Goal: Task Accomplishment & Management: Manage account settings

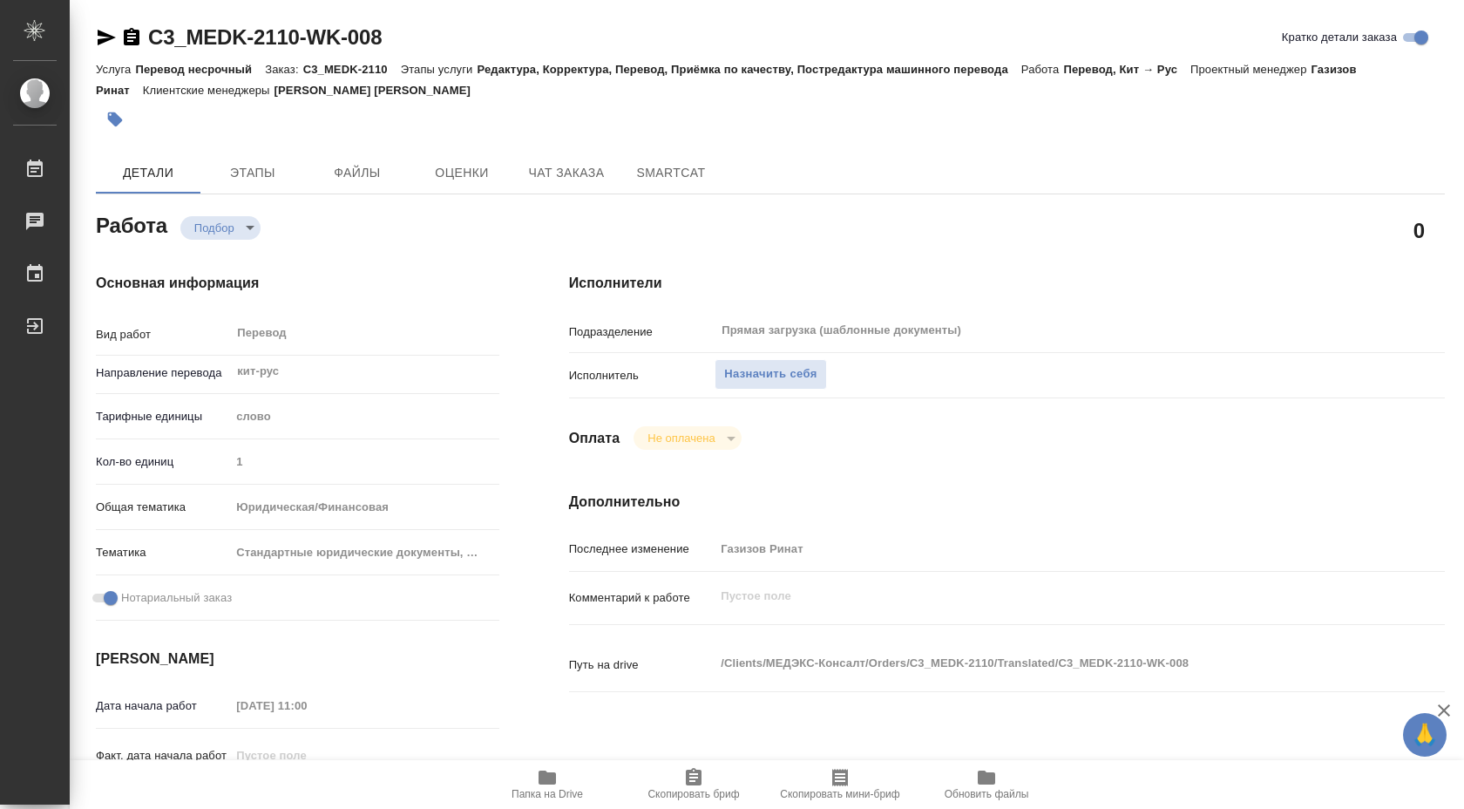
type textarea "x"
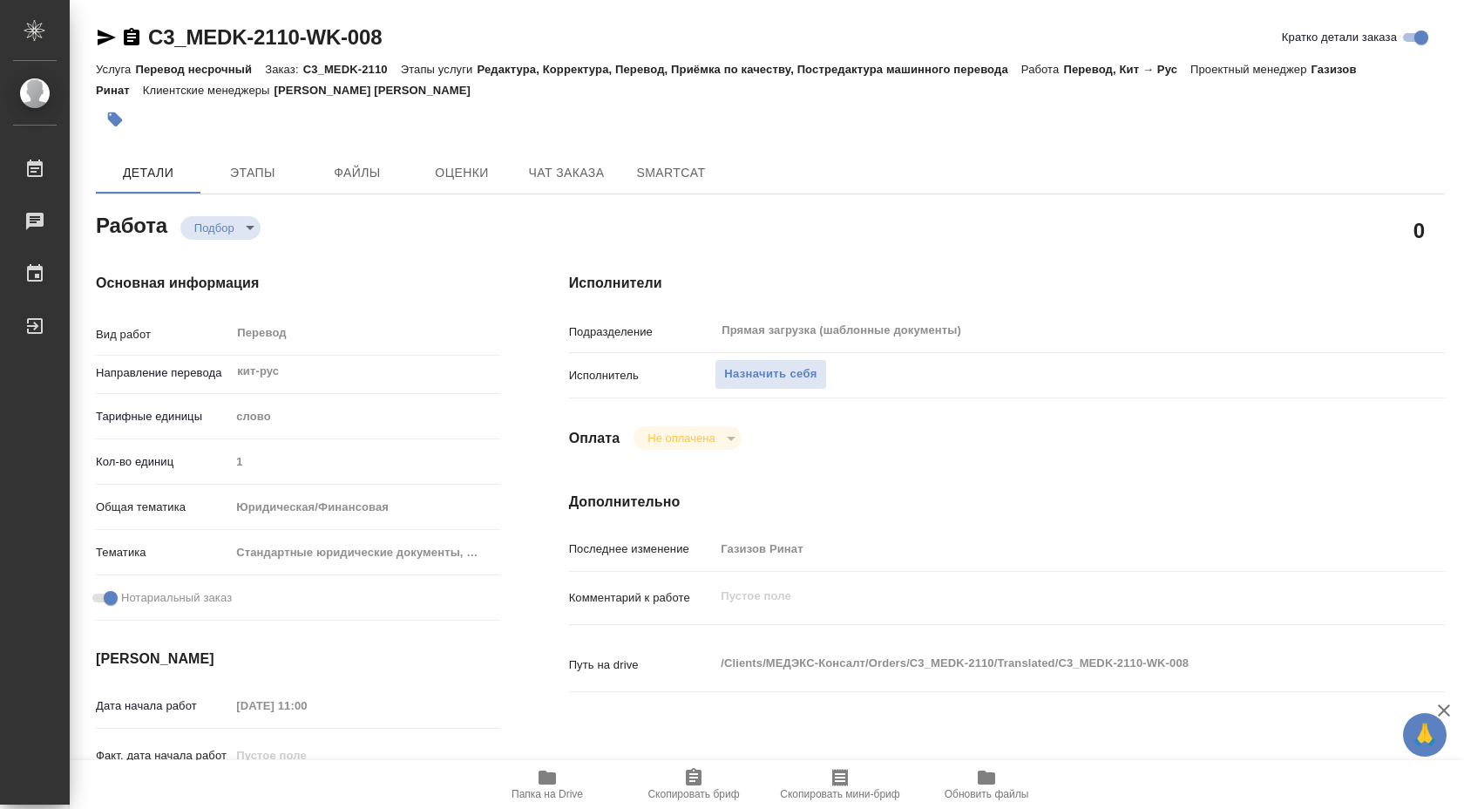
type textarea "x"
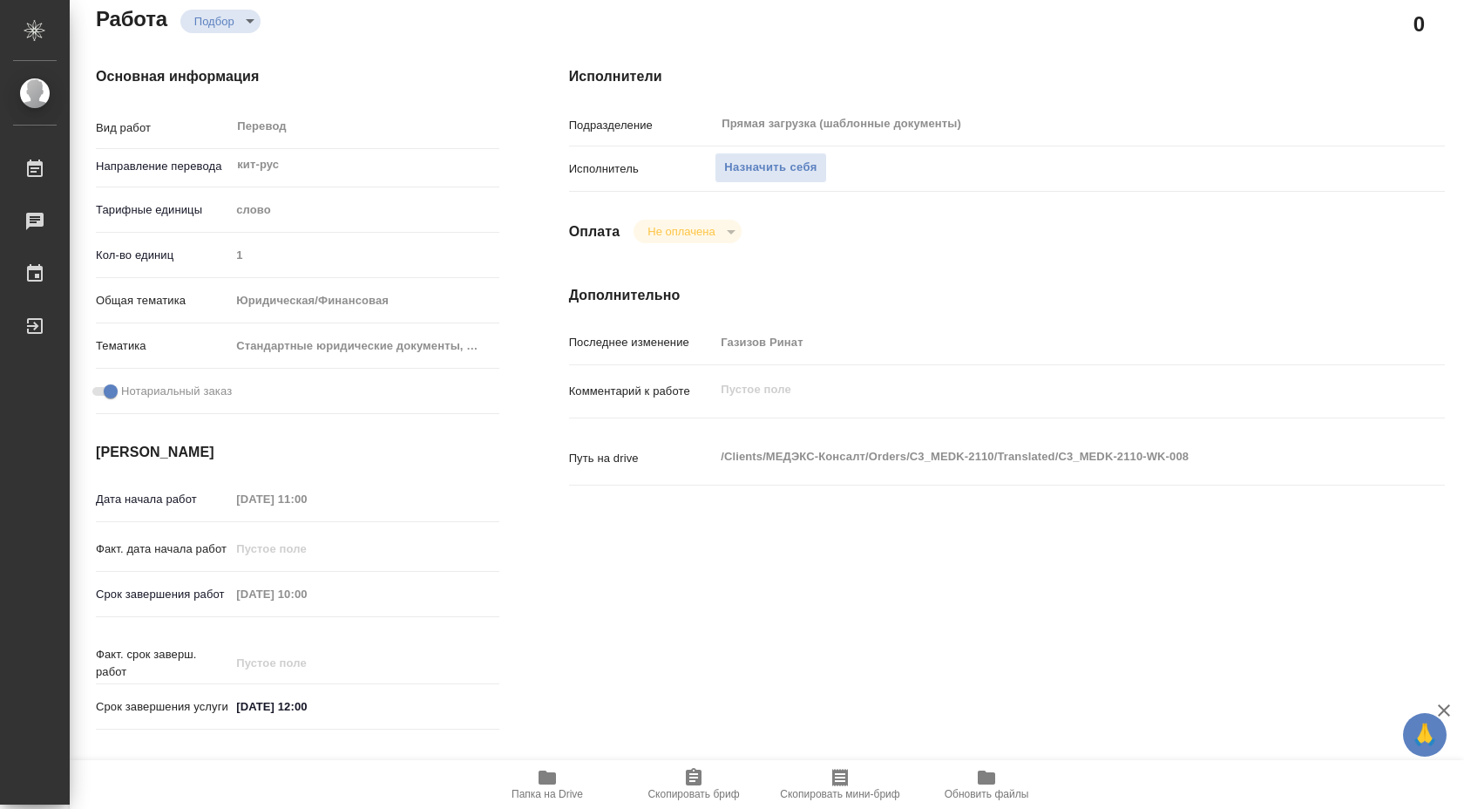
type textarea "x"
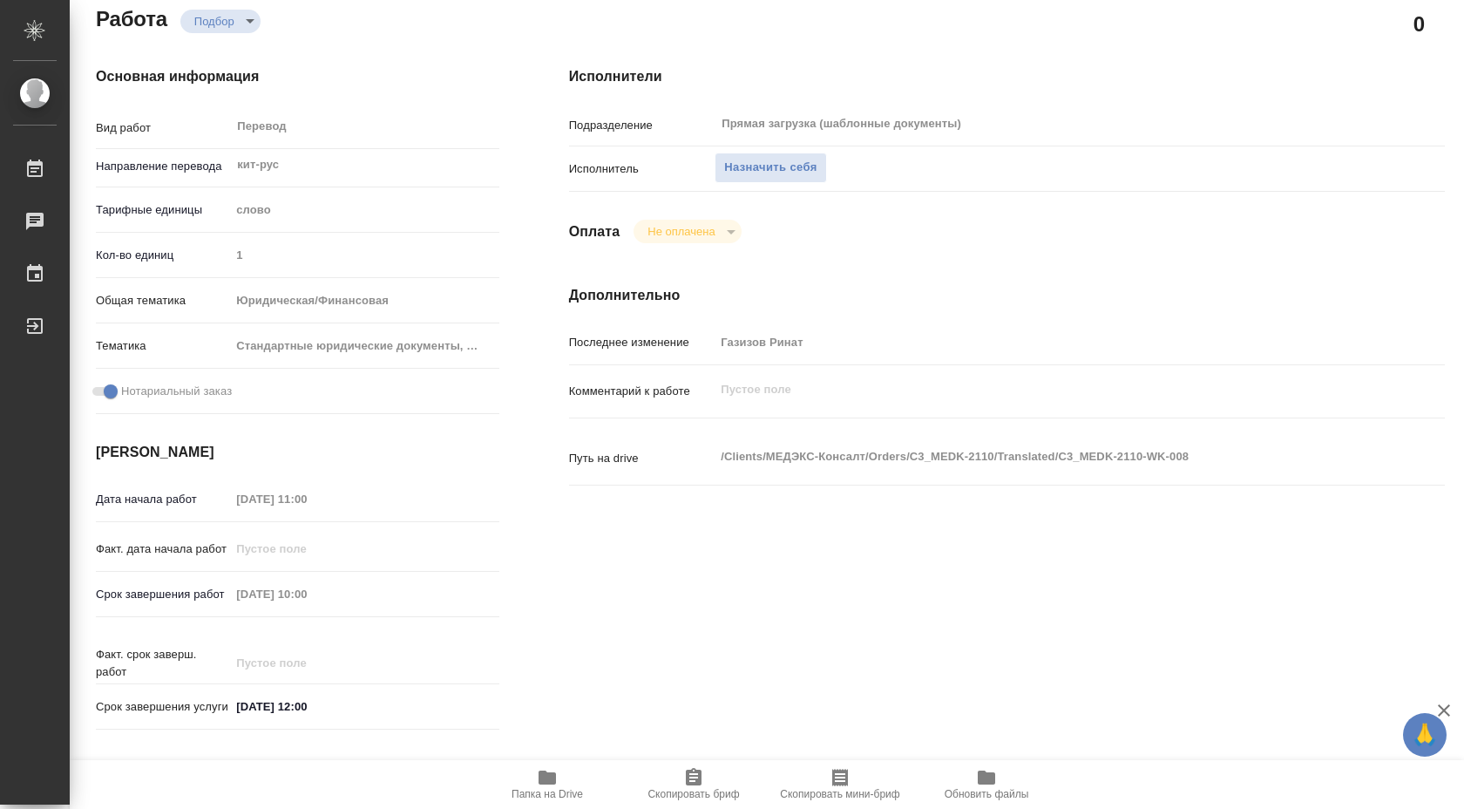
scroll to position [209, 0]
click at [766, 174] on span "Назначить себя" at bounding box center [770, 165] width 92 height 20
type textarea "x"
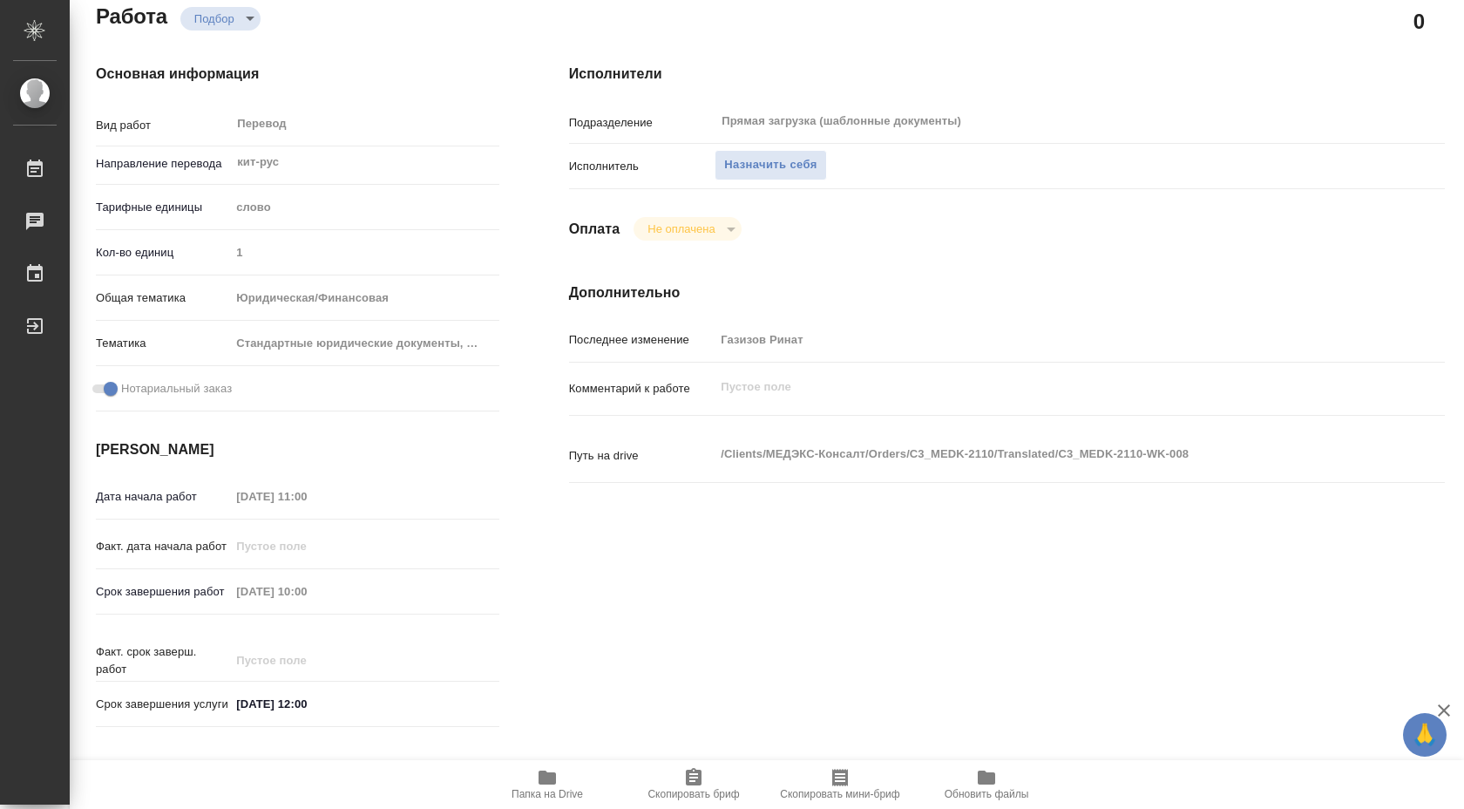
type textarea "x"
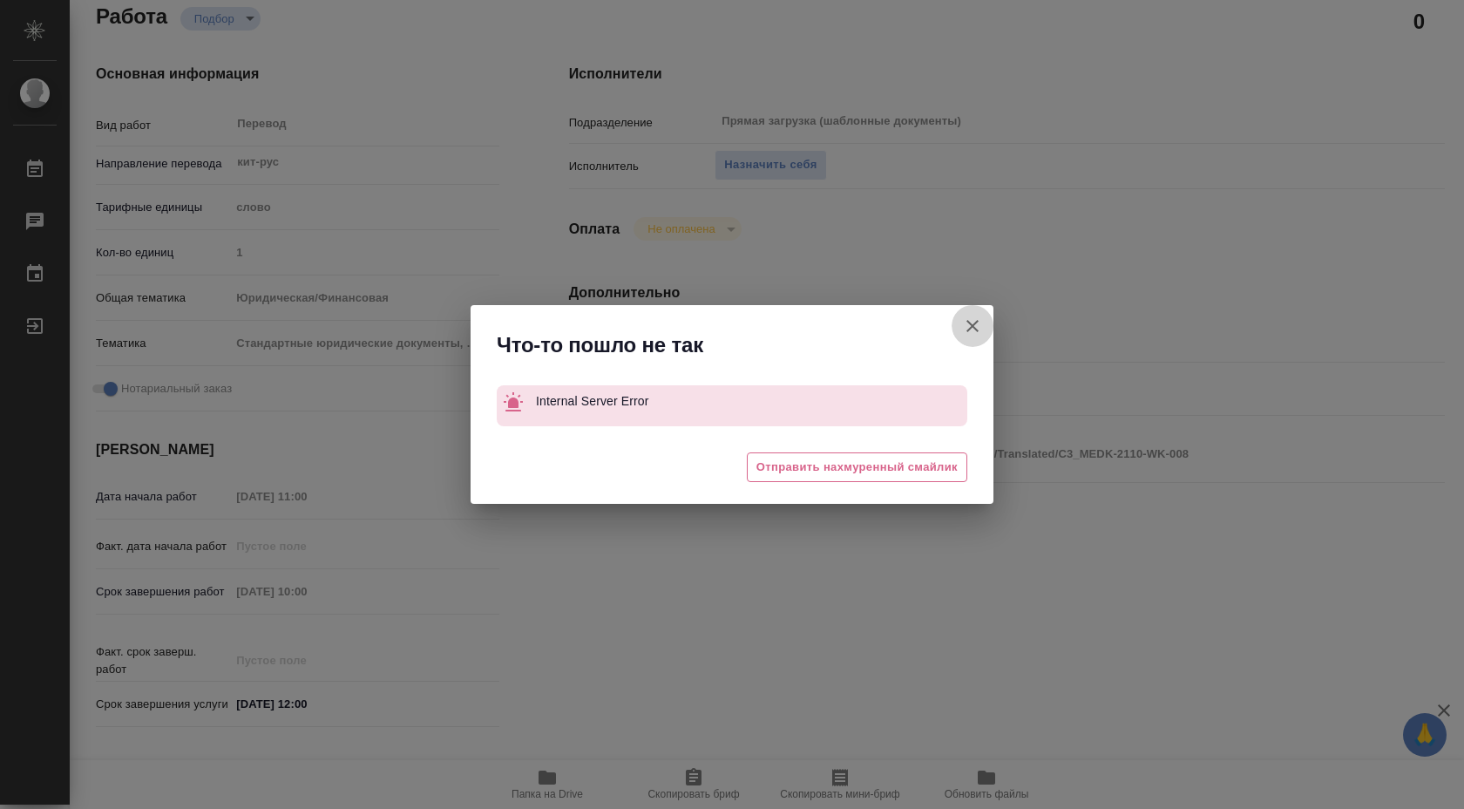
click at [970, 322] on icon "button" at bounding box center [972, 326] width 21 height 21
type textarea "x"
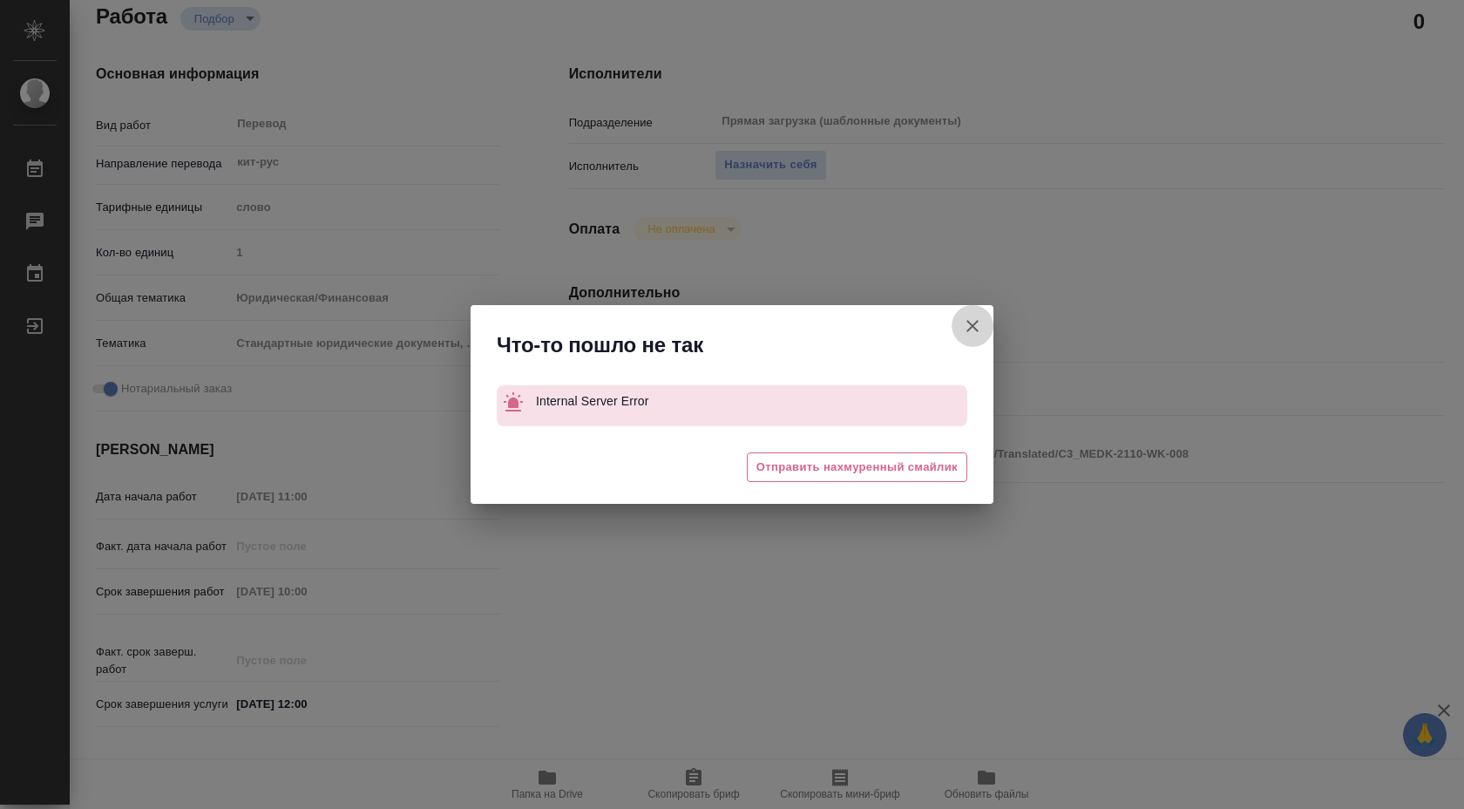
type textarea "x"
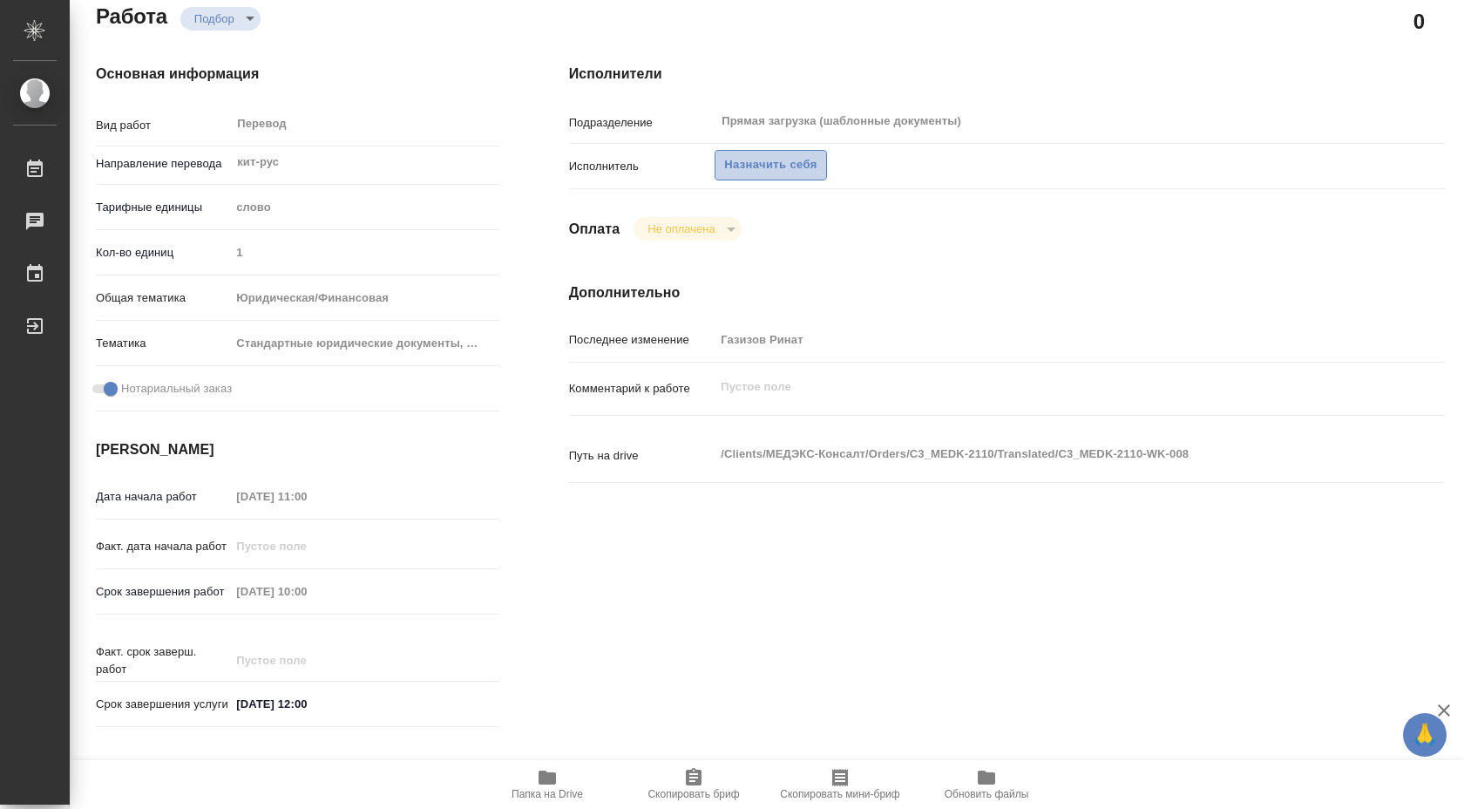
click at [801, 166] on span "Назначить себя" at bounding box center [770, 165] width 92 height 20
type textarea "x"
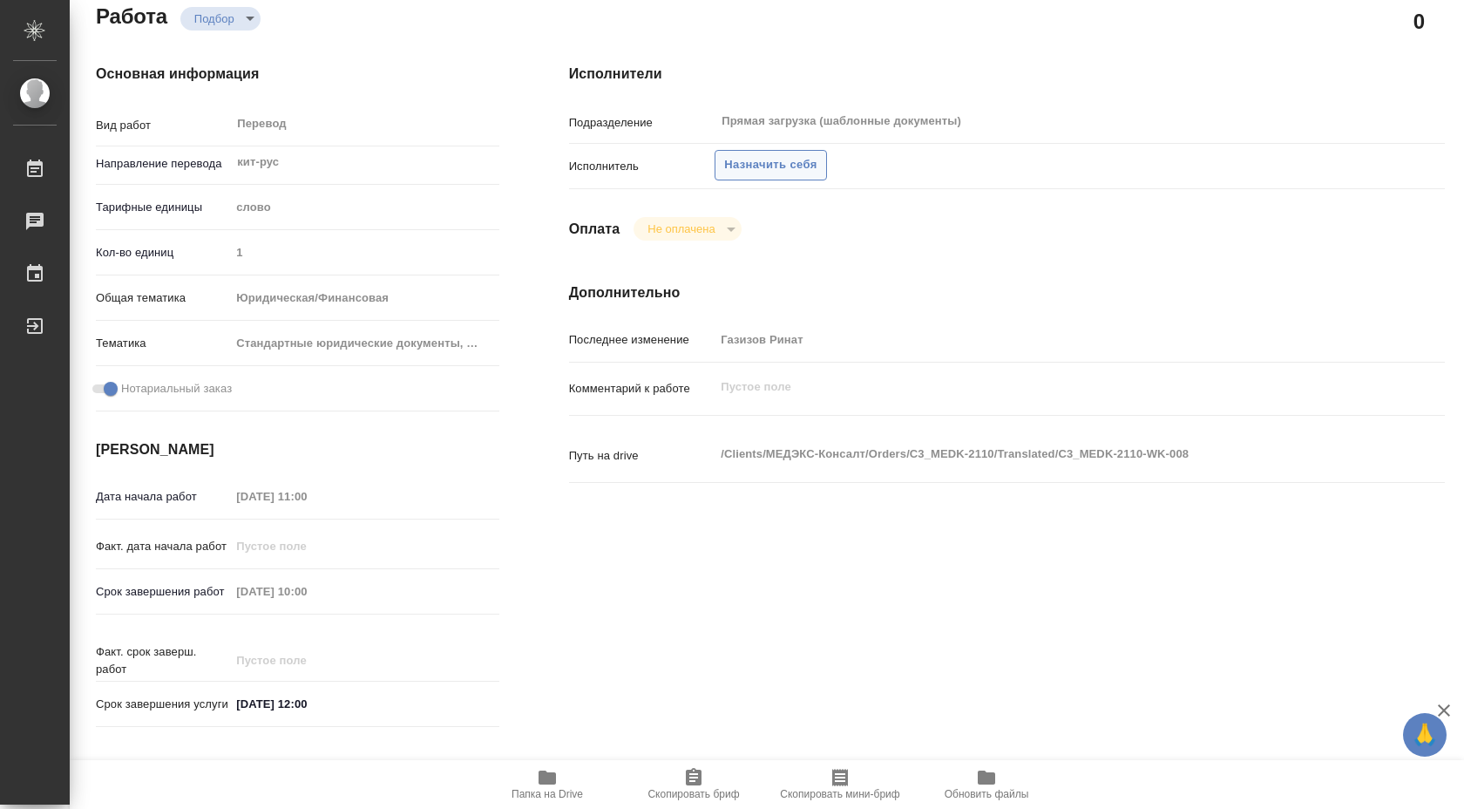
type textarea "x"
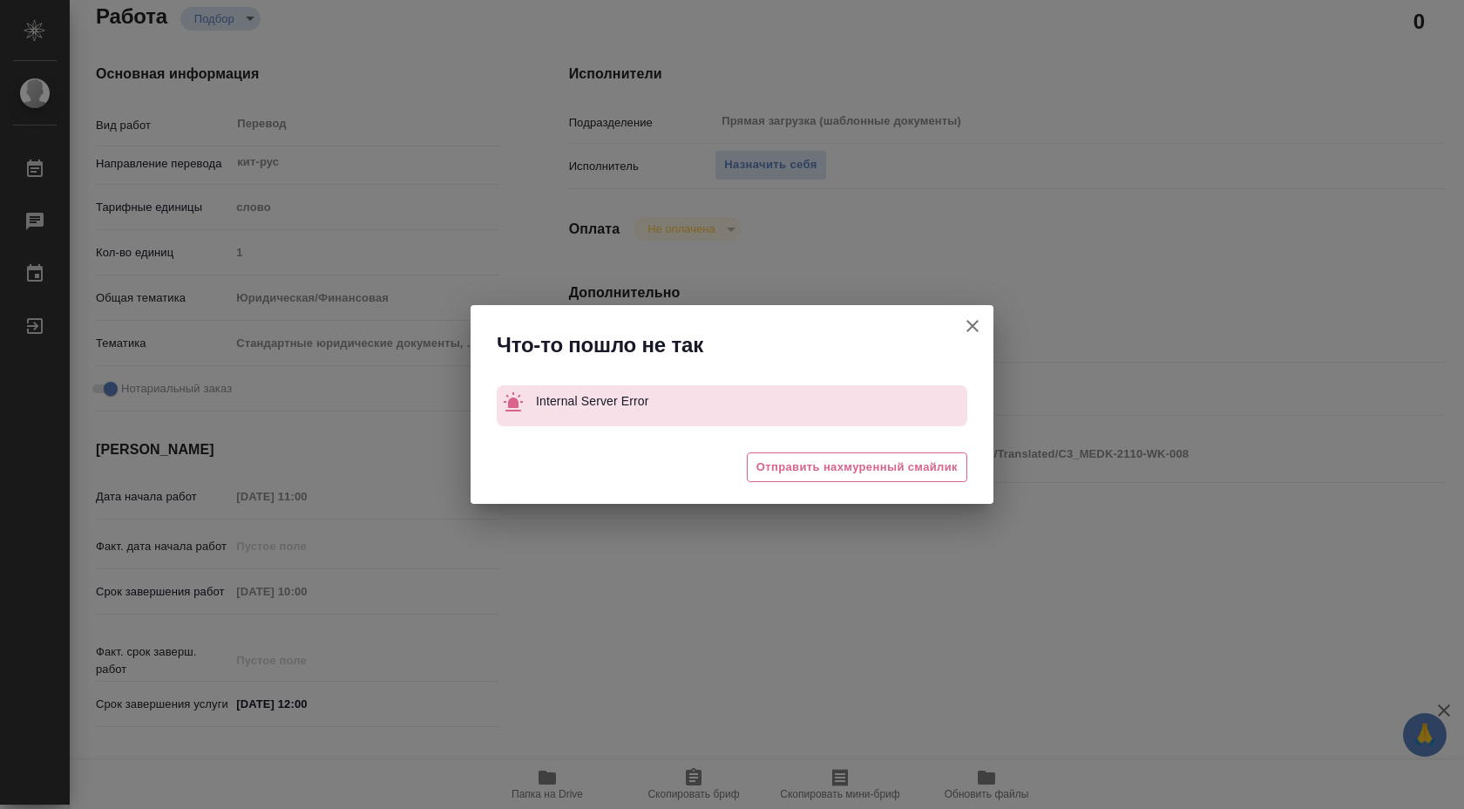
click at [967, 326] on icon "button" at bounding box center [972, 326] width 21 height 21
type textarea "x"
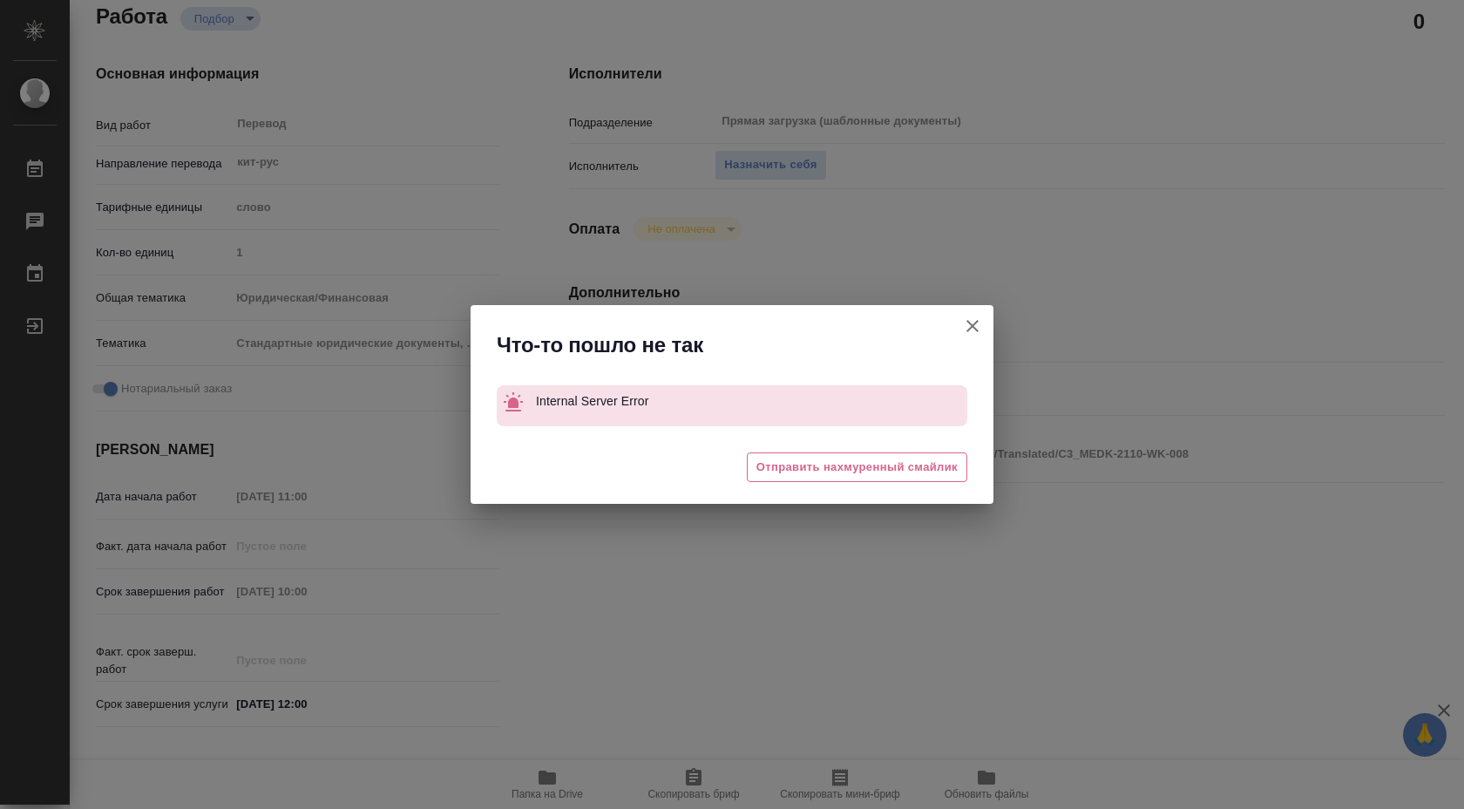
type textarea "x"
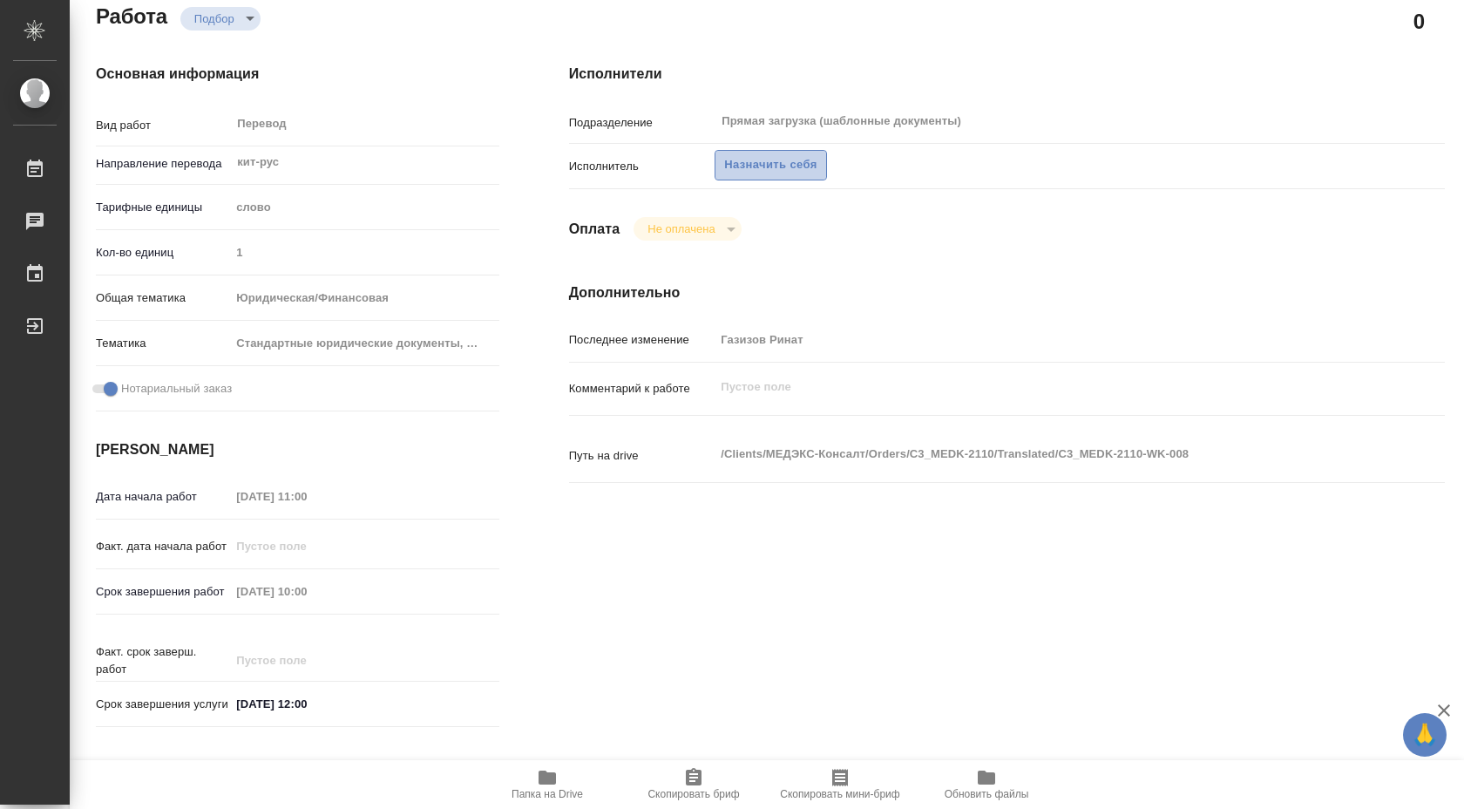
click at [756, 174] on span "Назначить себя" at bounding box center [770, 165] width 92 height 20
type textarea "x"
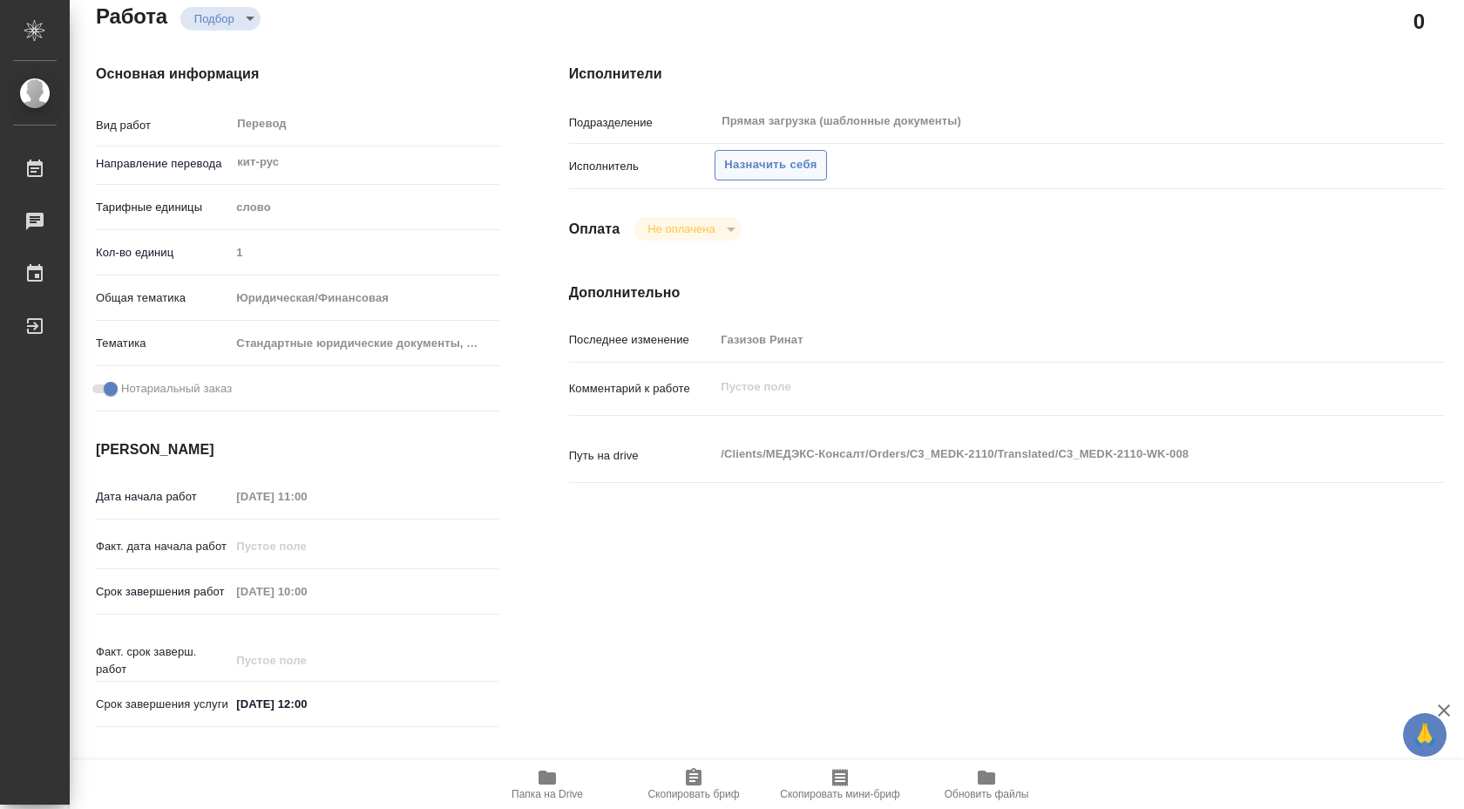
type textarea "x"
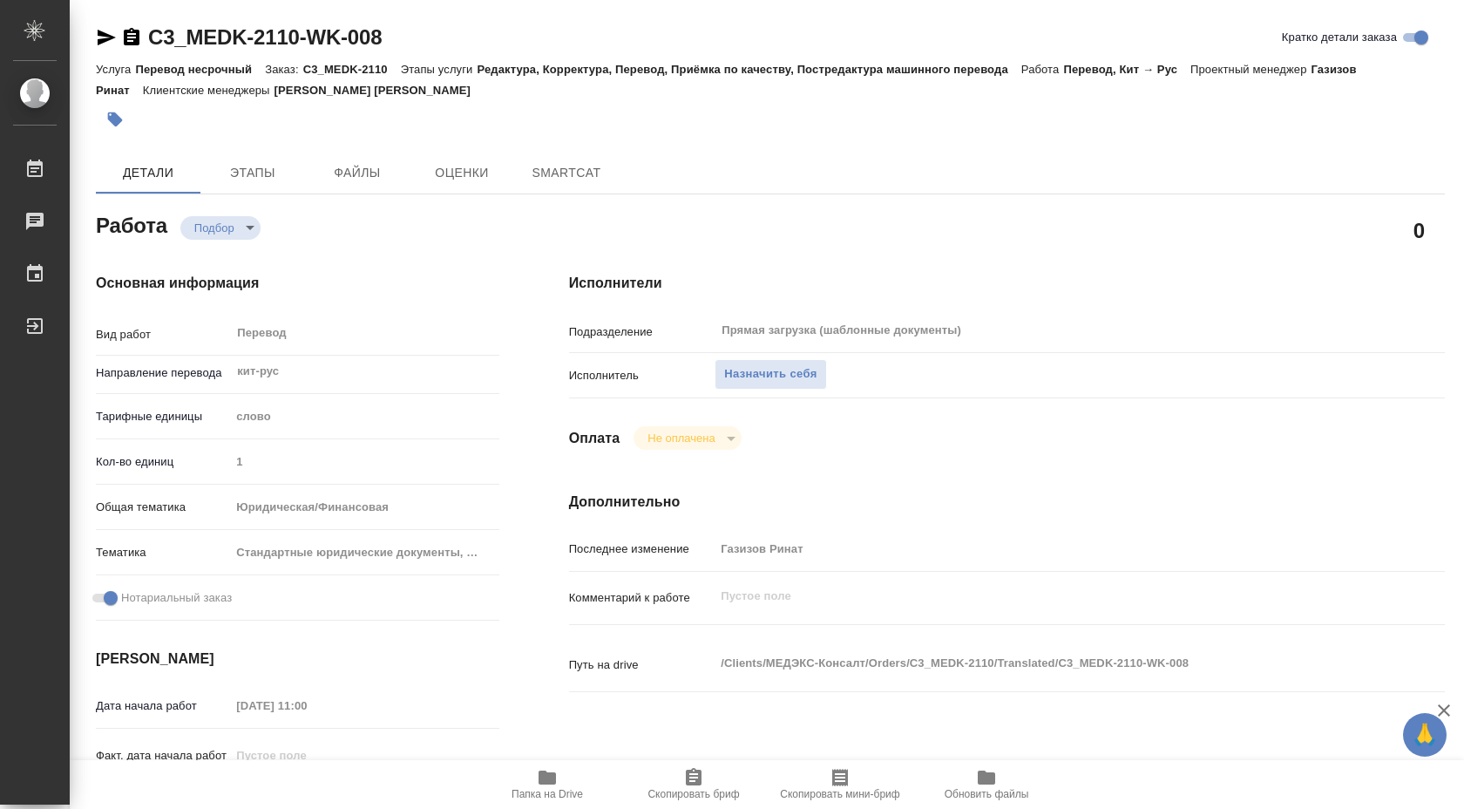
type textarea "x"
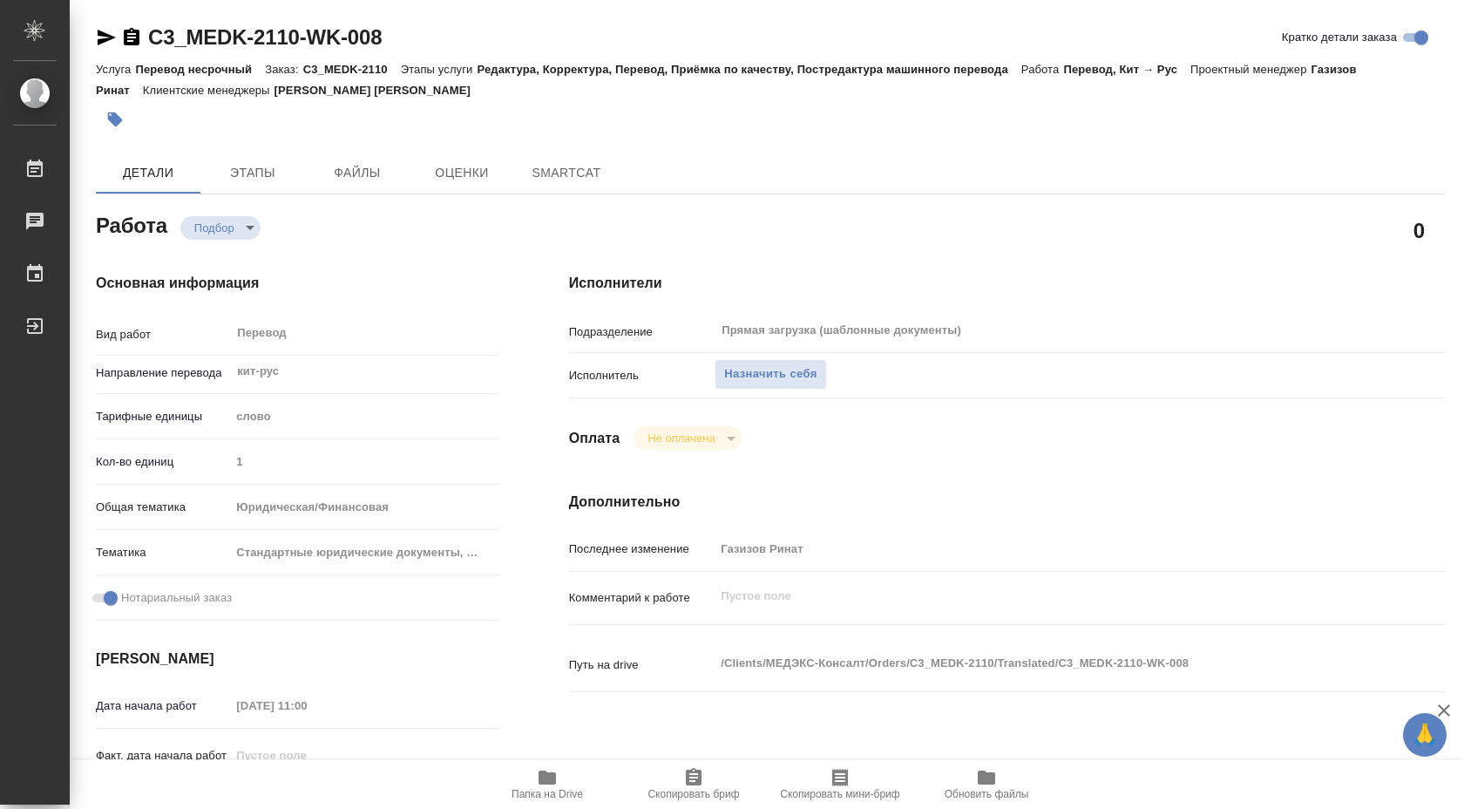
type textarea "x"
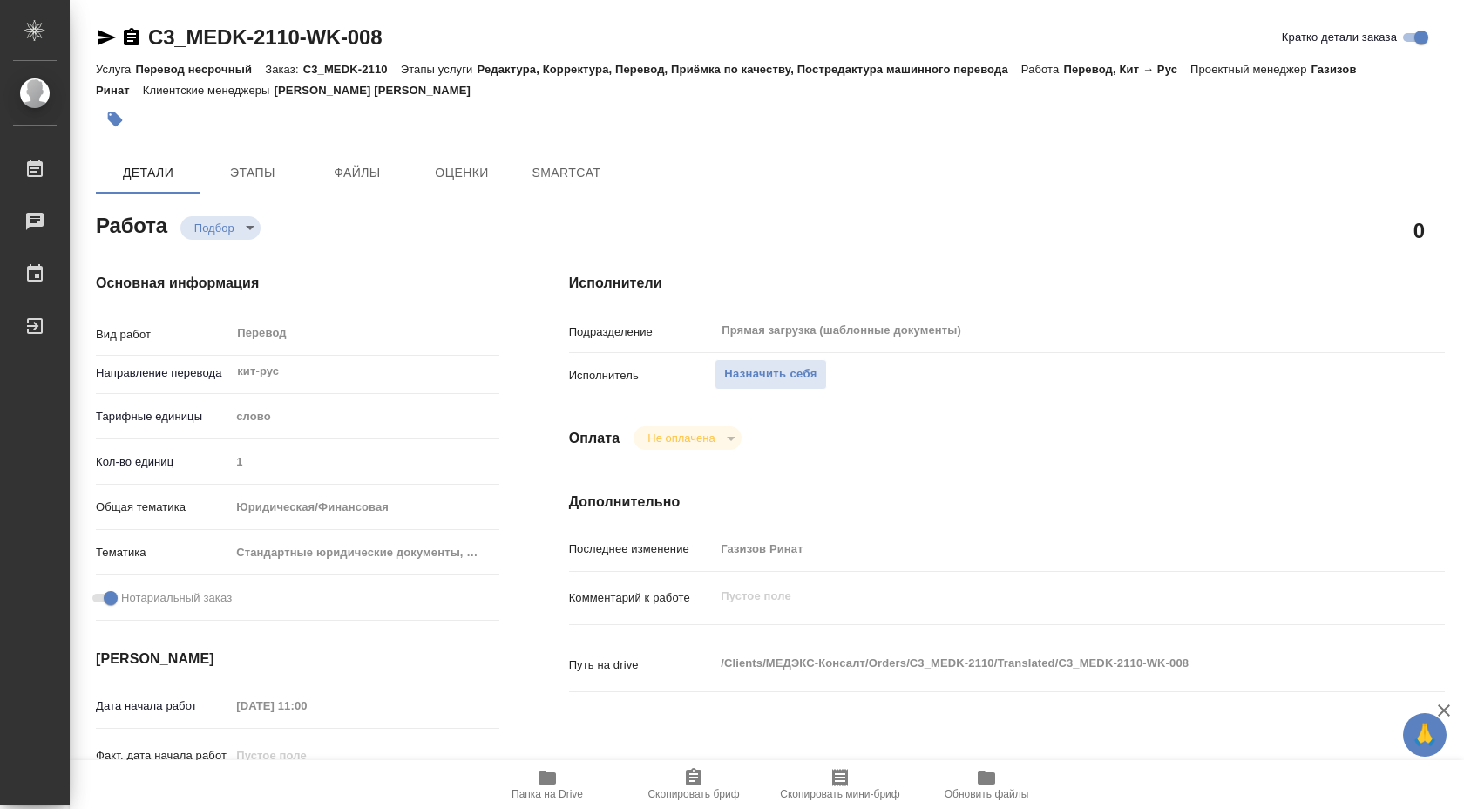
type textarea "x"
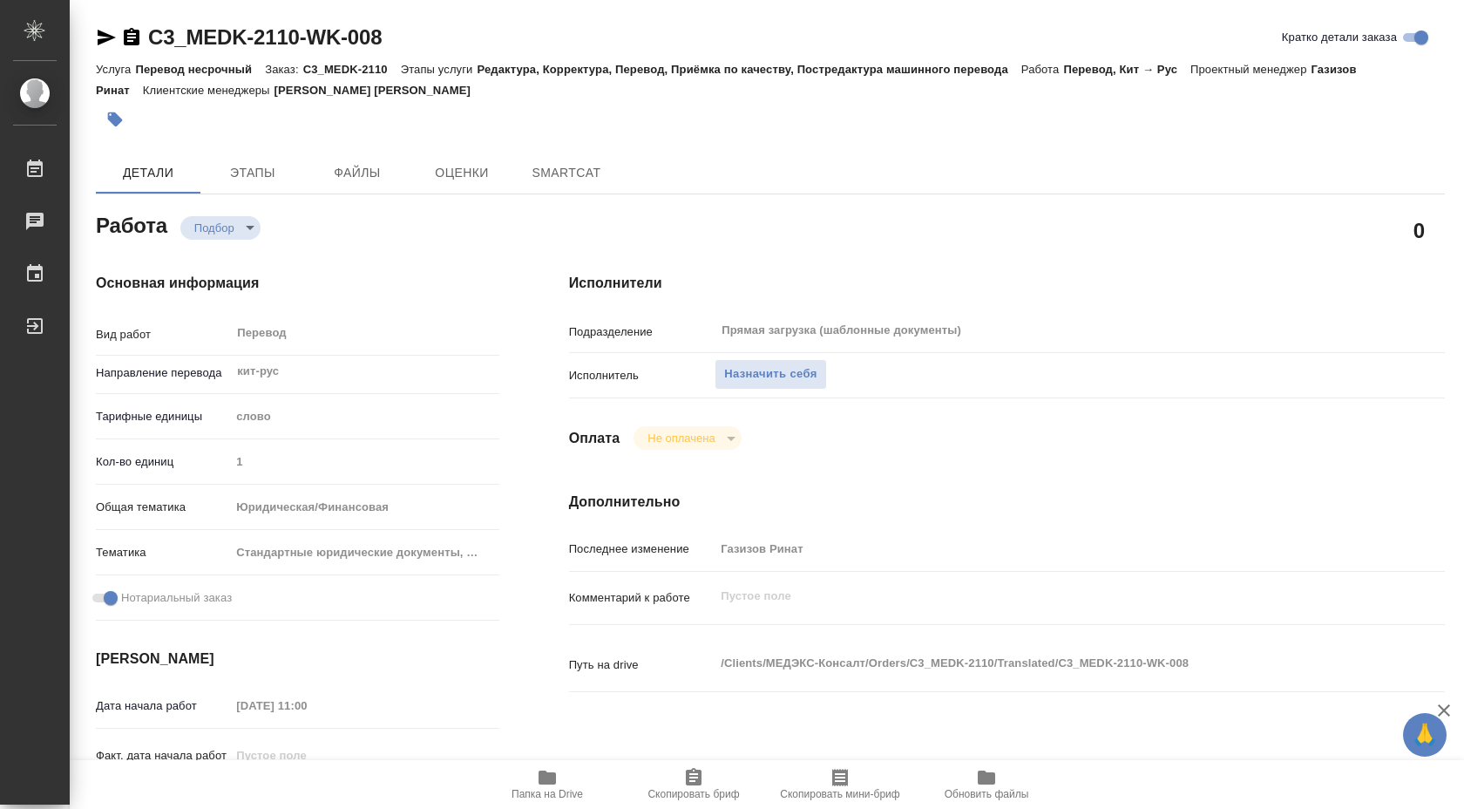
type textarea "x"
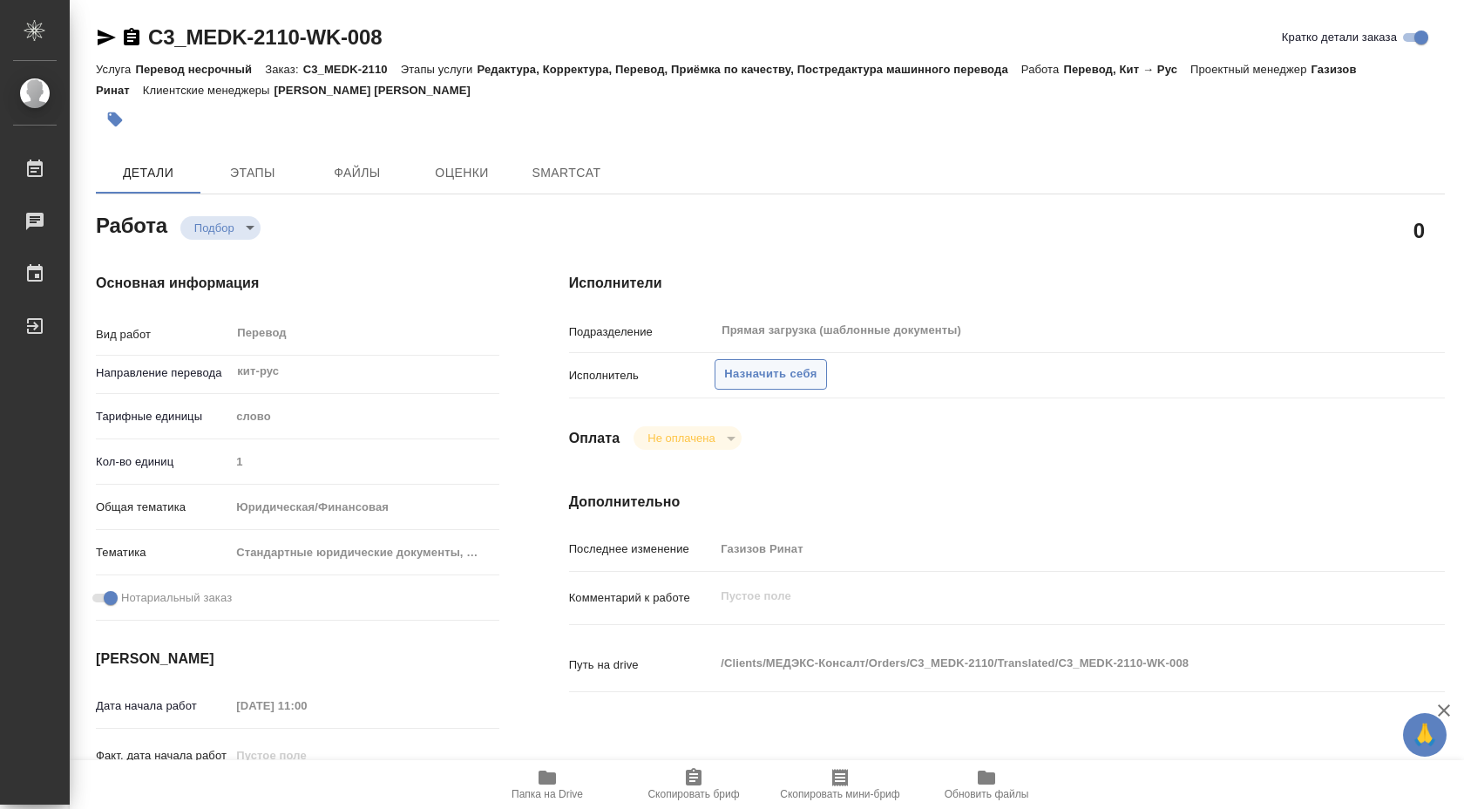
type textarea "x"
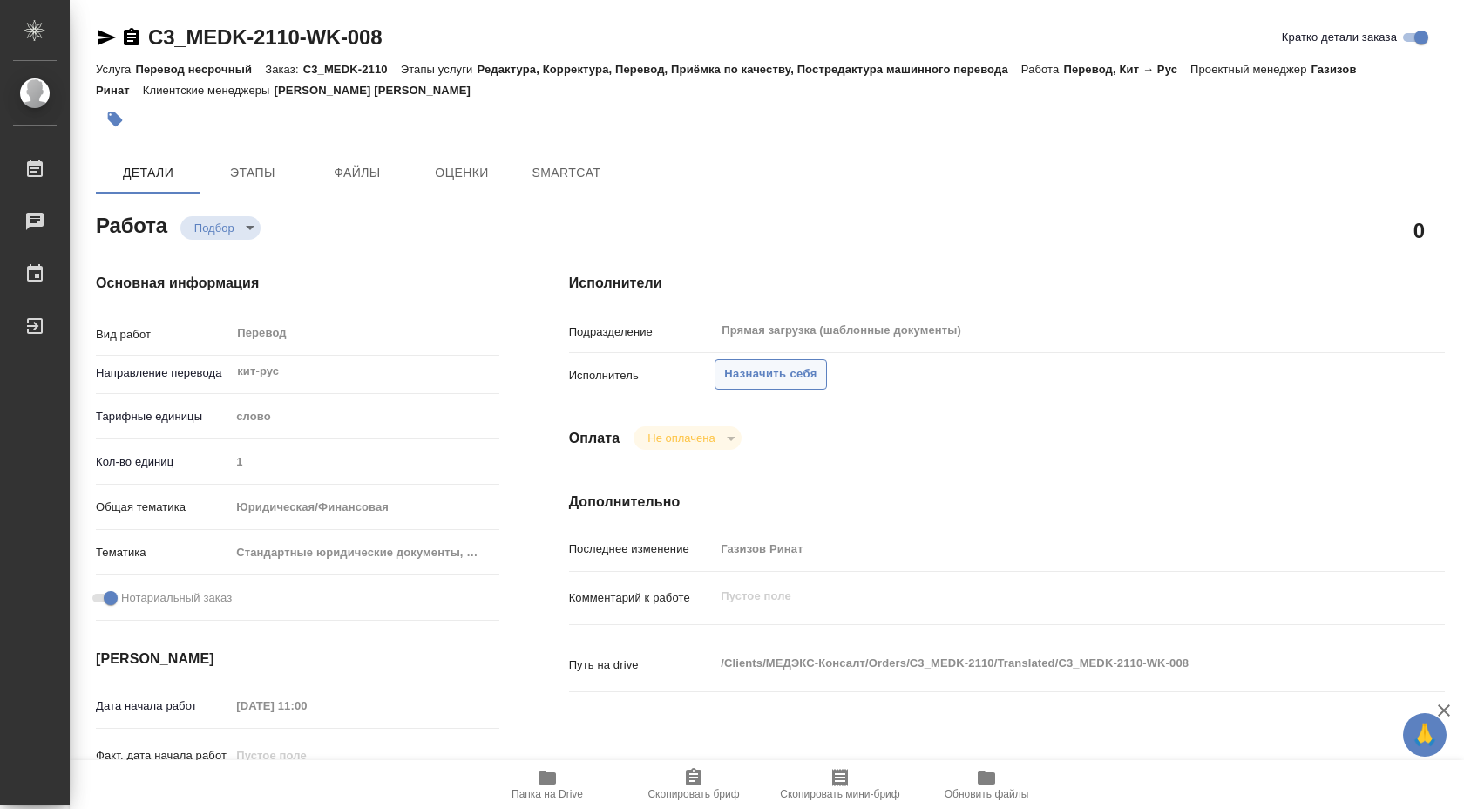
type textarea "x"
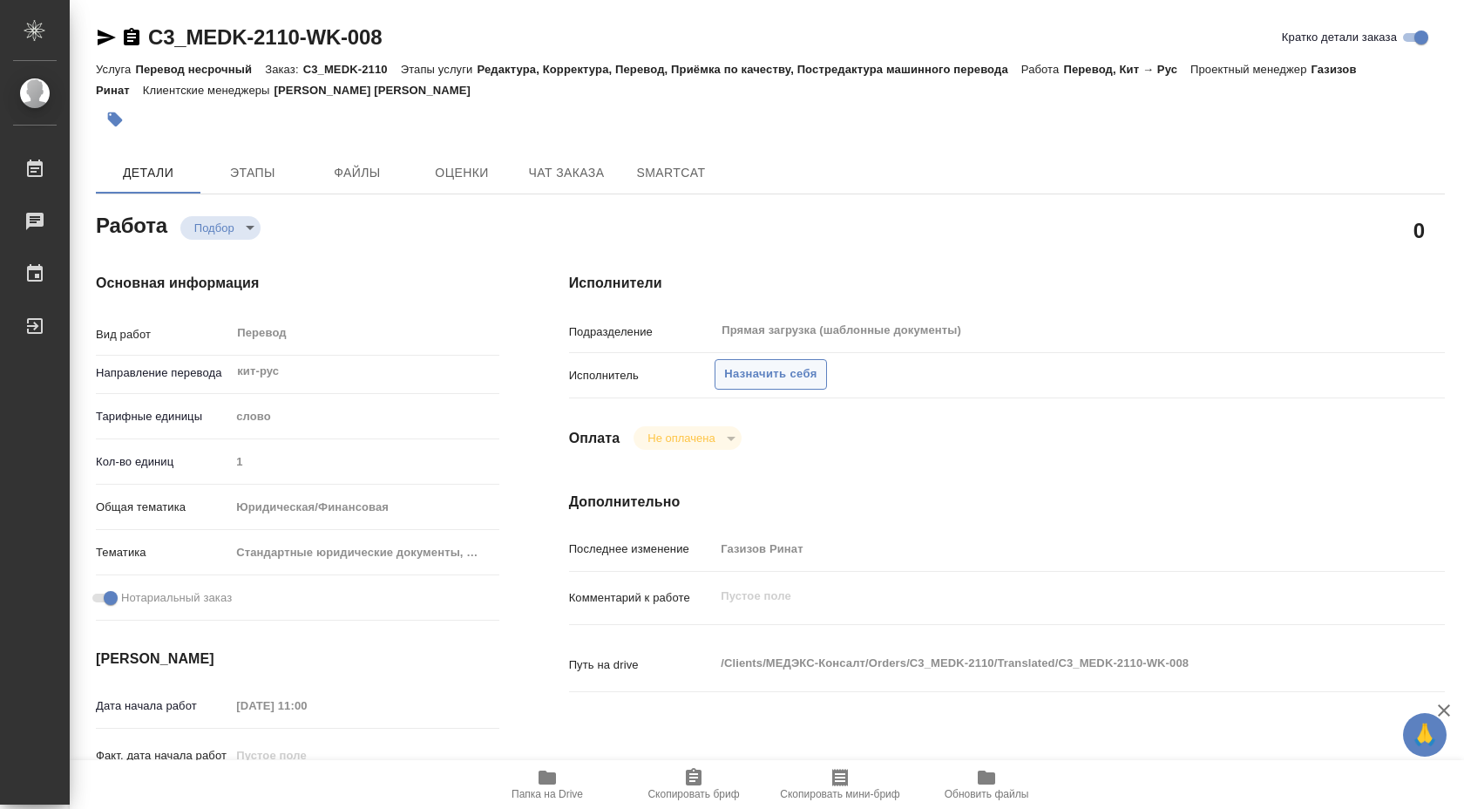
click at [774, 361] on button "Назначить себя" at bounding box center [771, 374] width 112 height 31
type textarea "x"
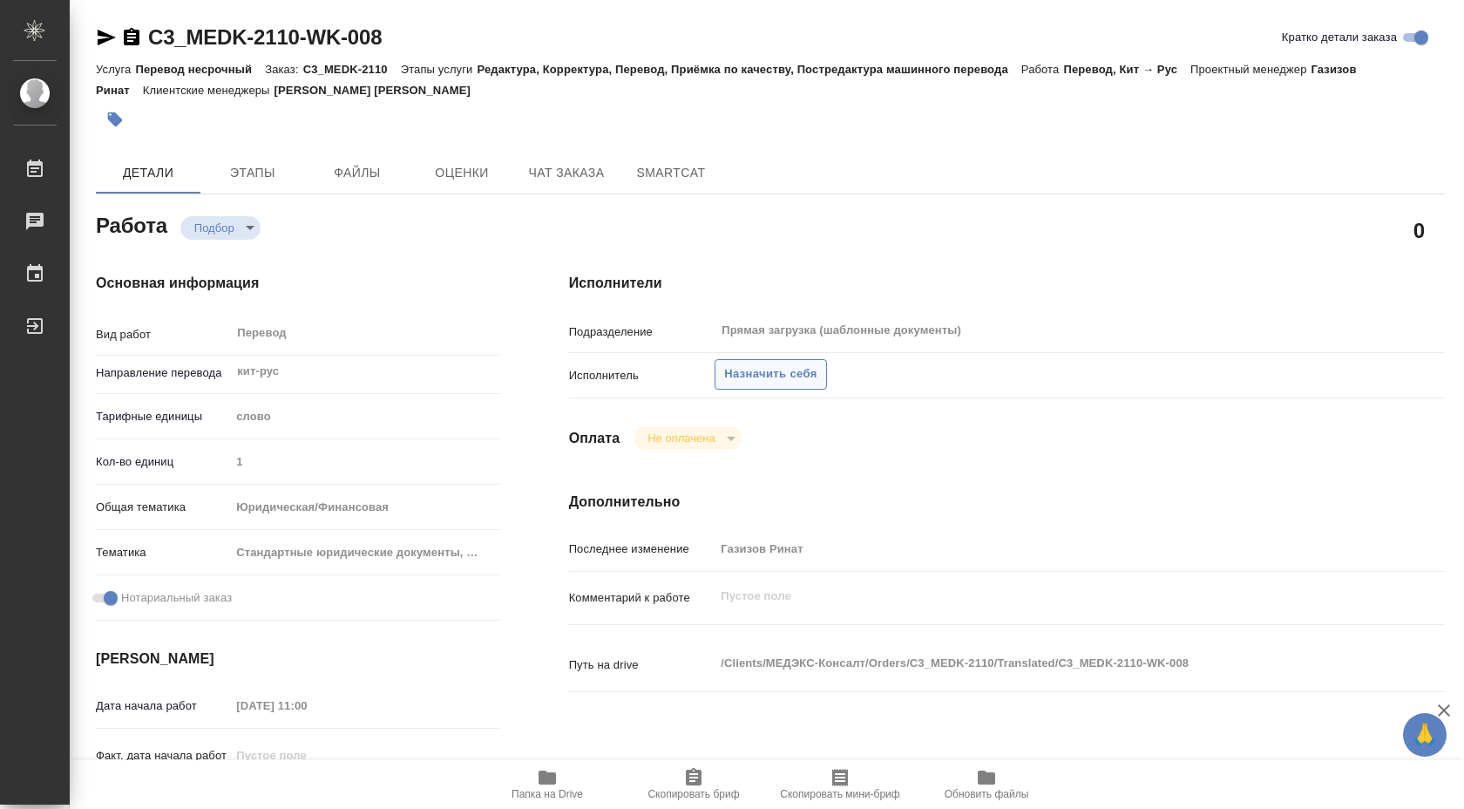
type textarea "x"
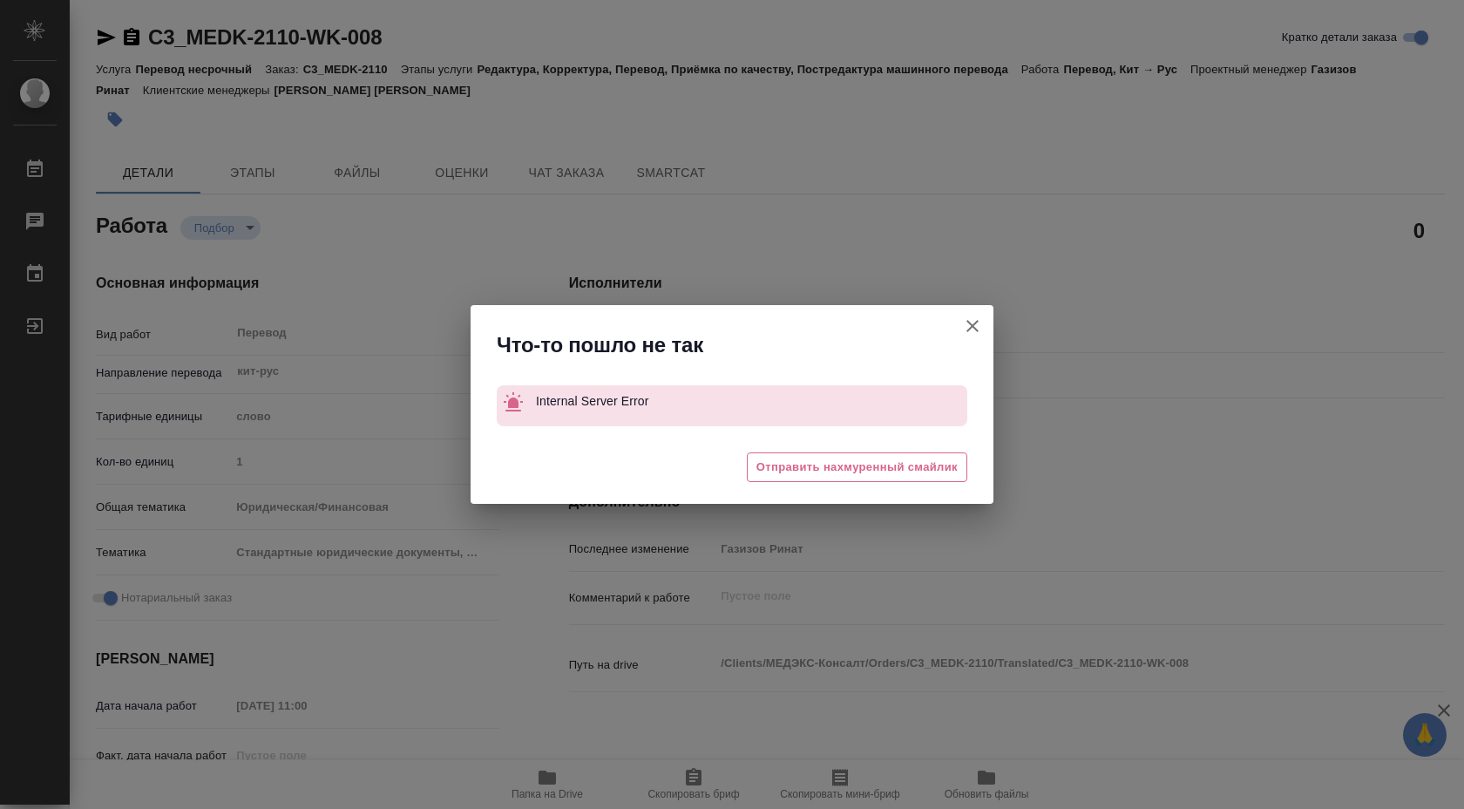
type textarea "x"
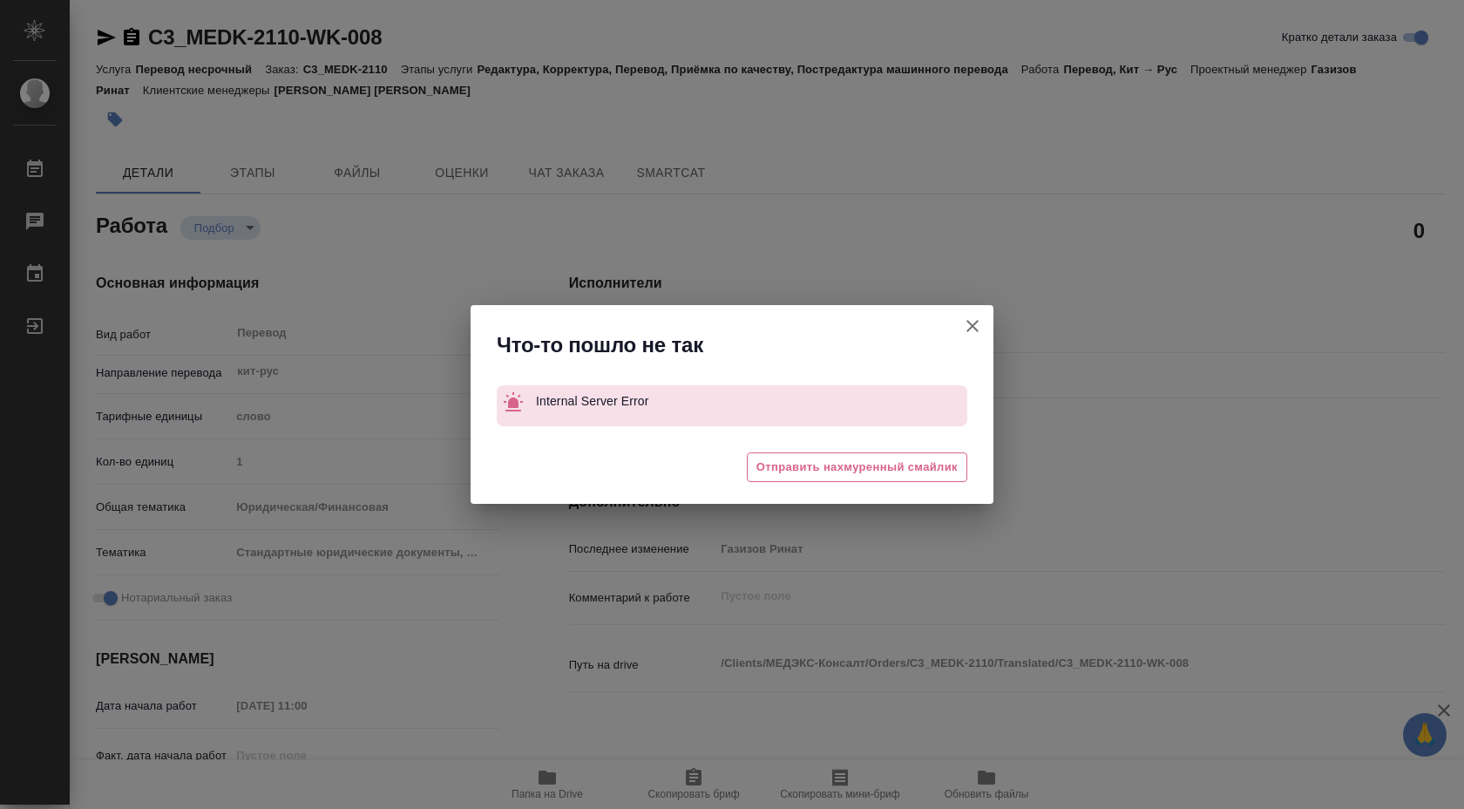
click at [968, 325] on icon "button" at bounding box center [972, 326] width 21 height 21
type textarea "x"
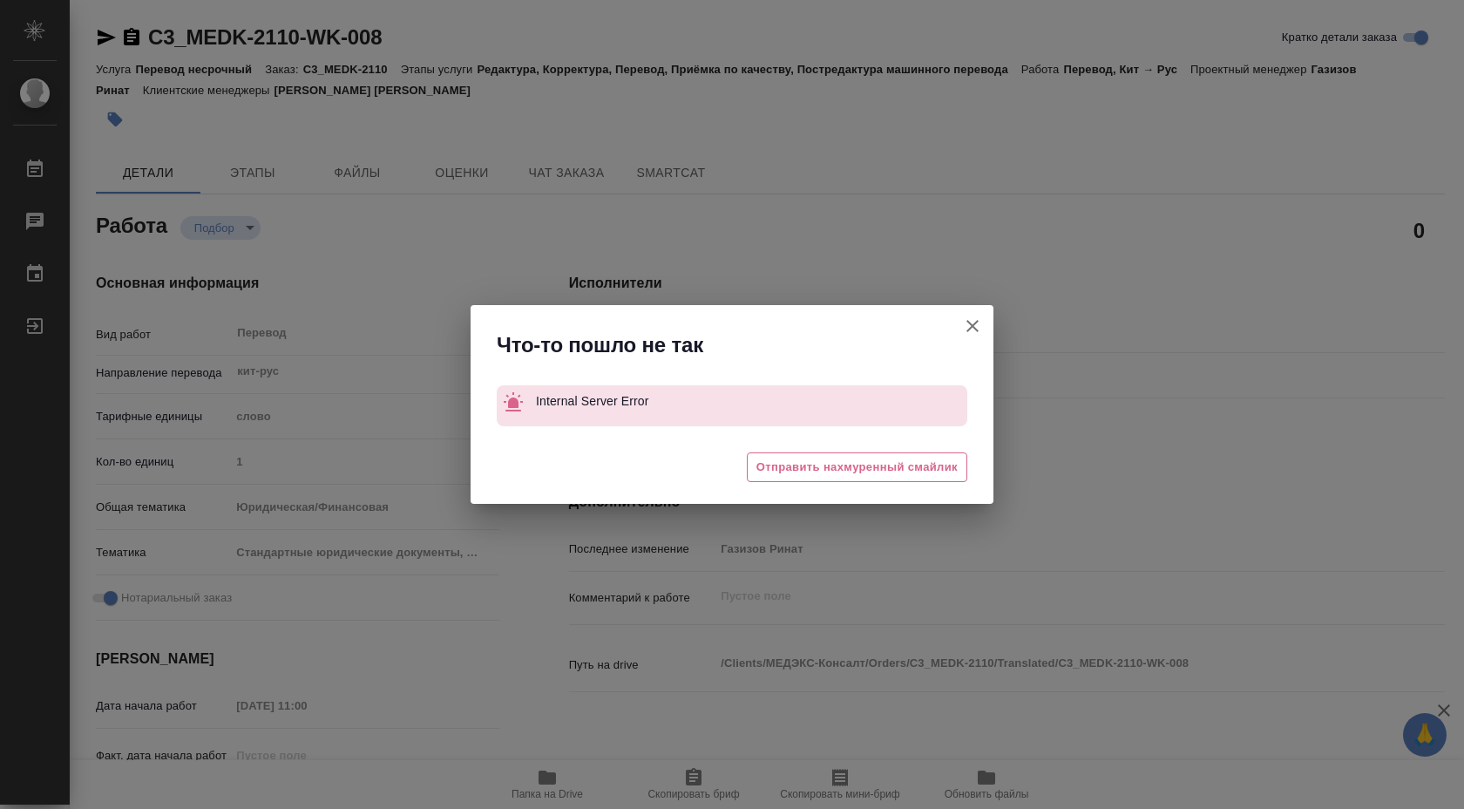
type textarea "x"
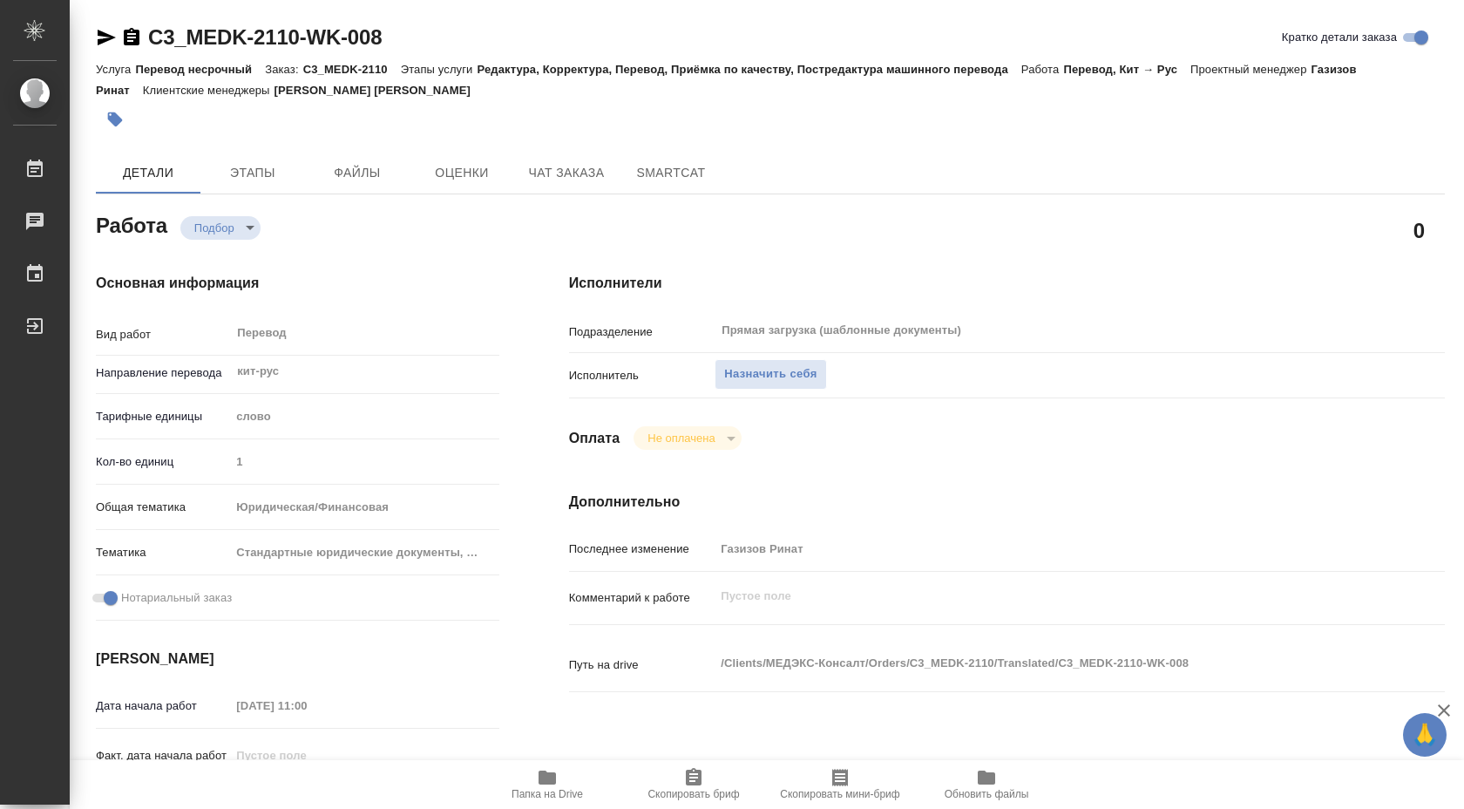
type textarea "x"
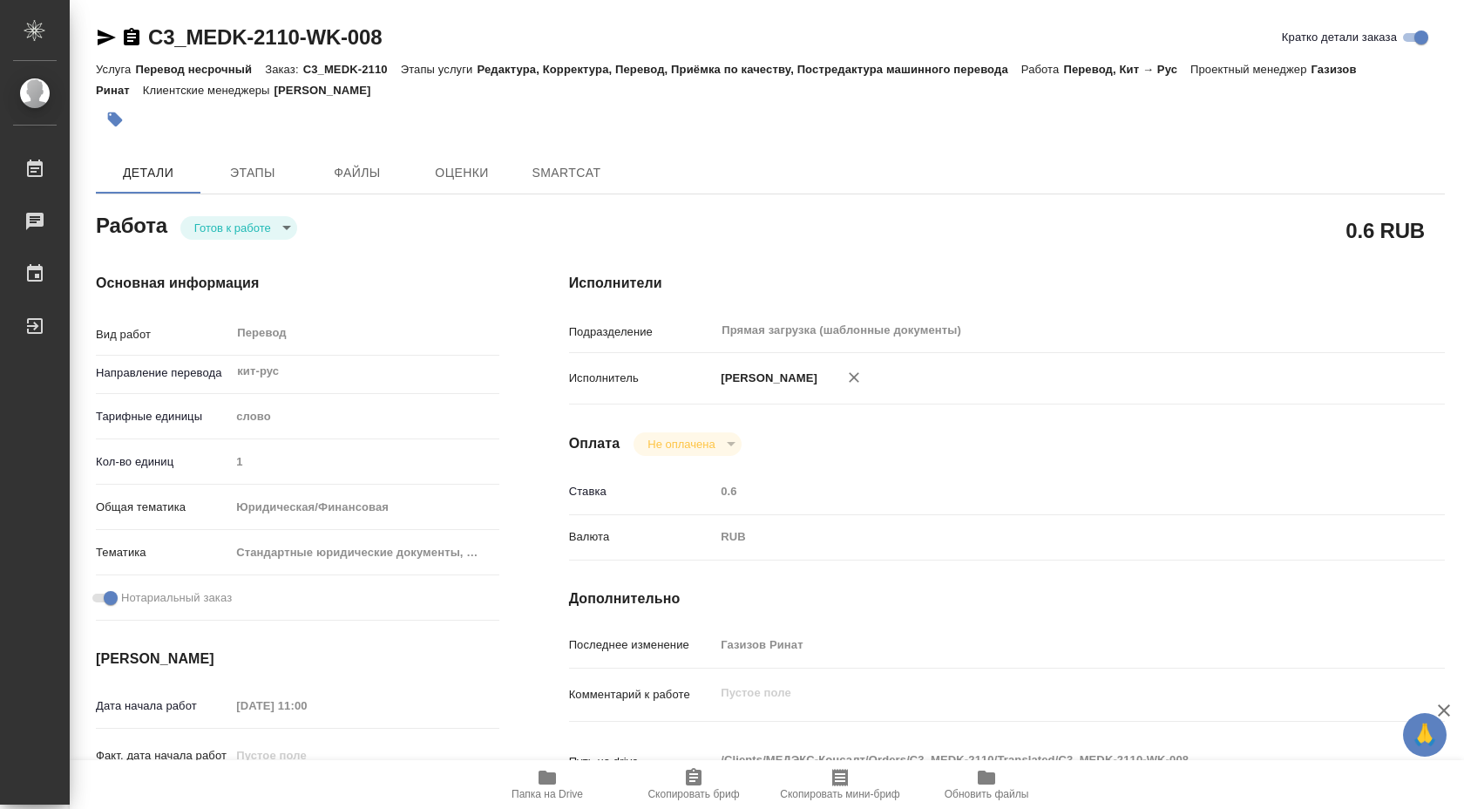
type textarea "x"
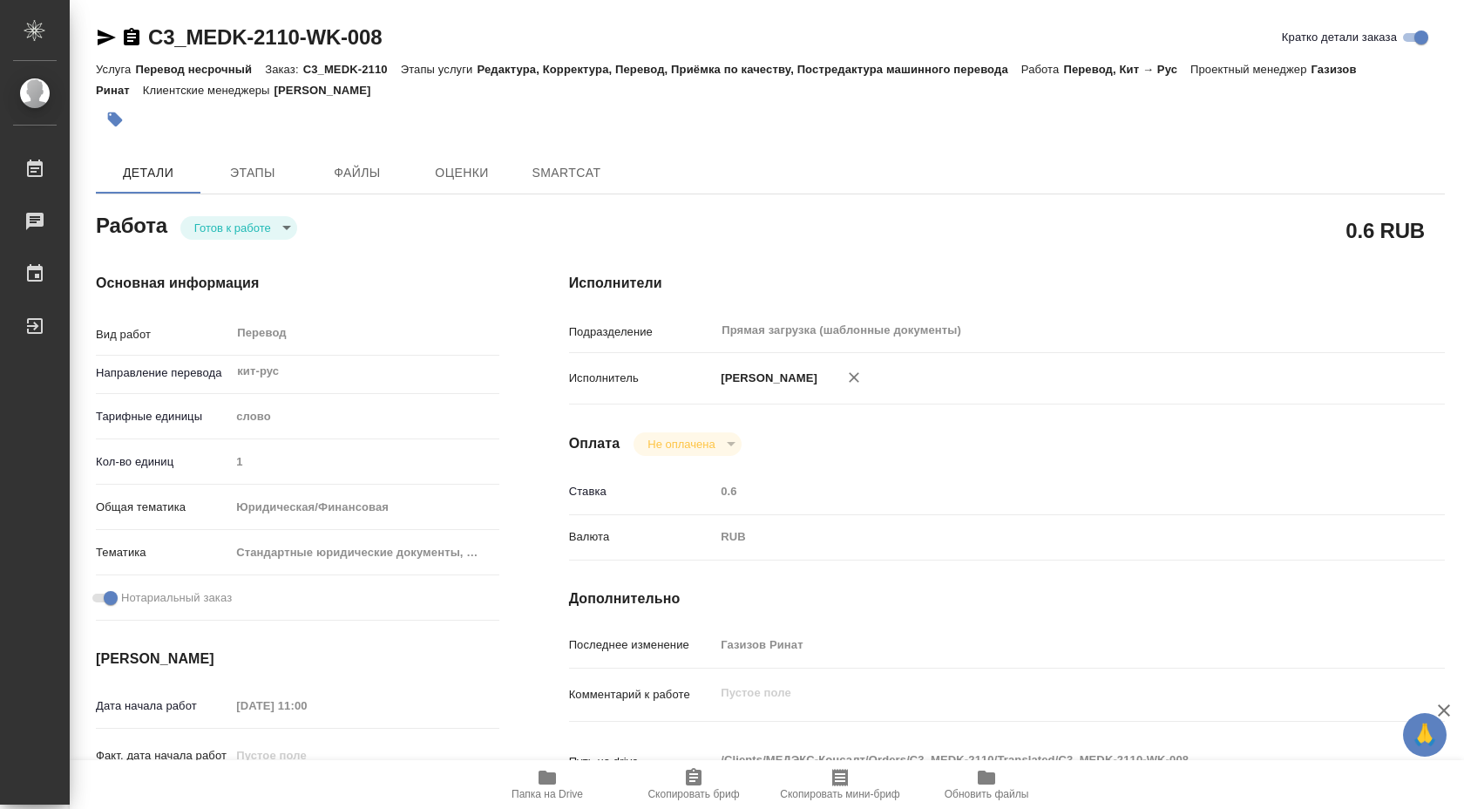
type textarea "x"
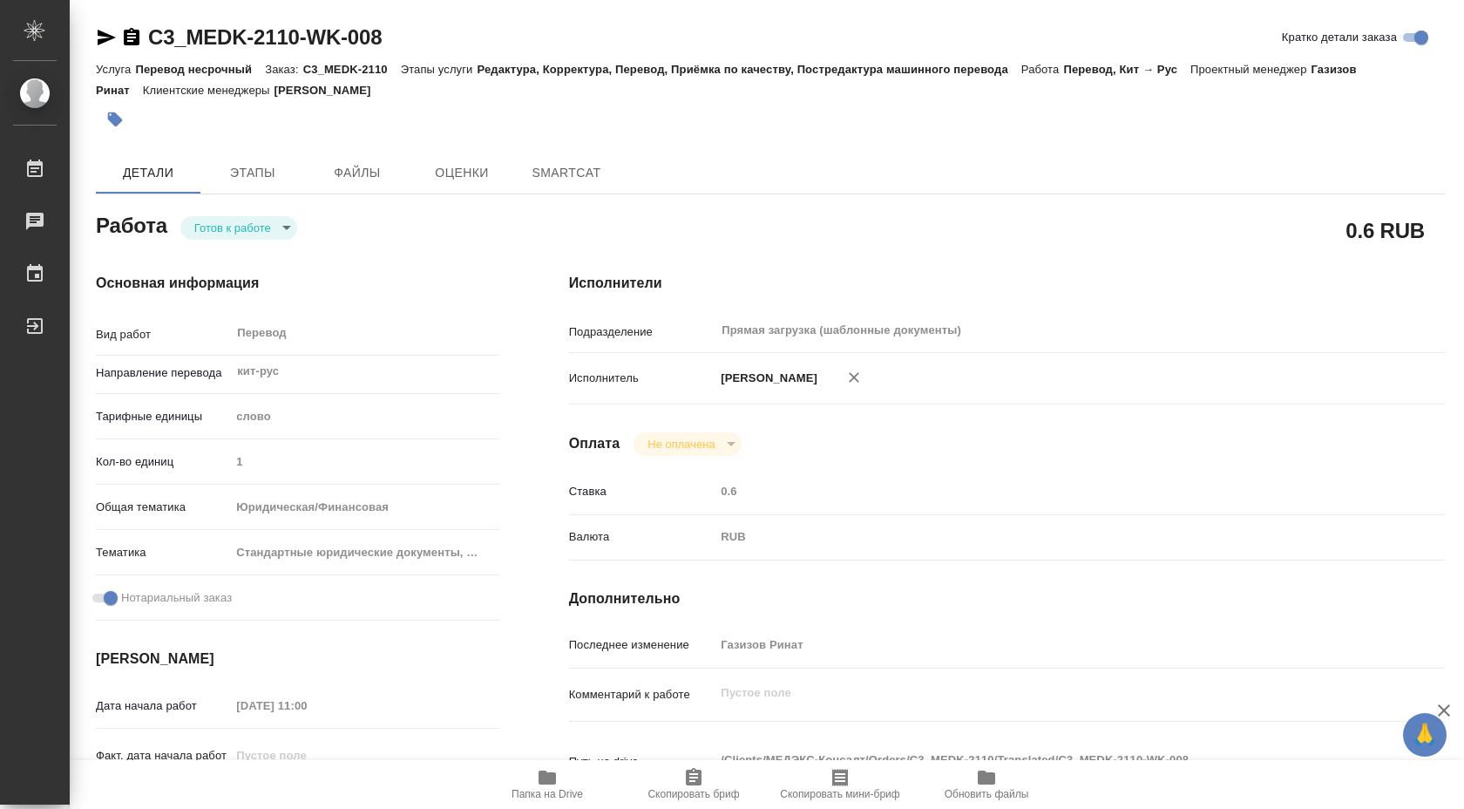
type textarea "x"
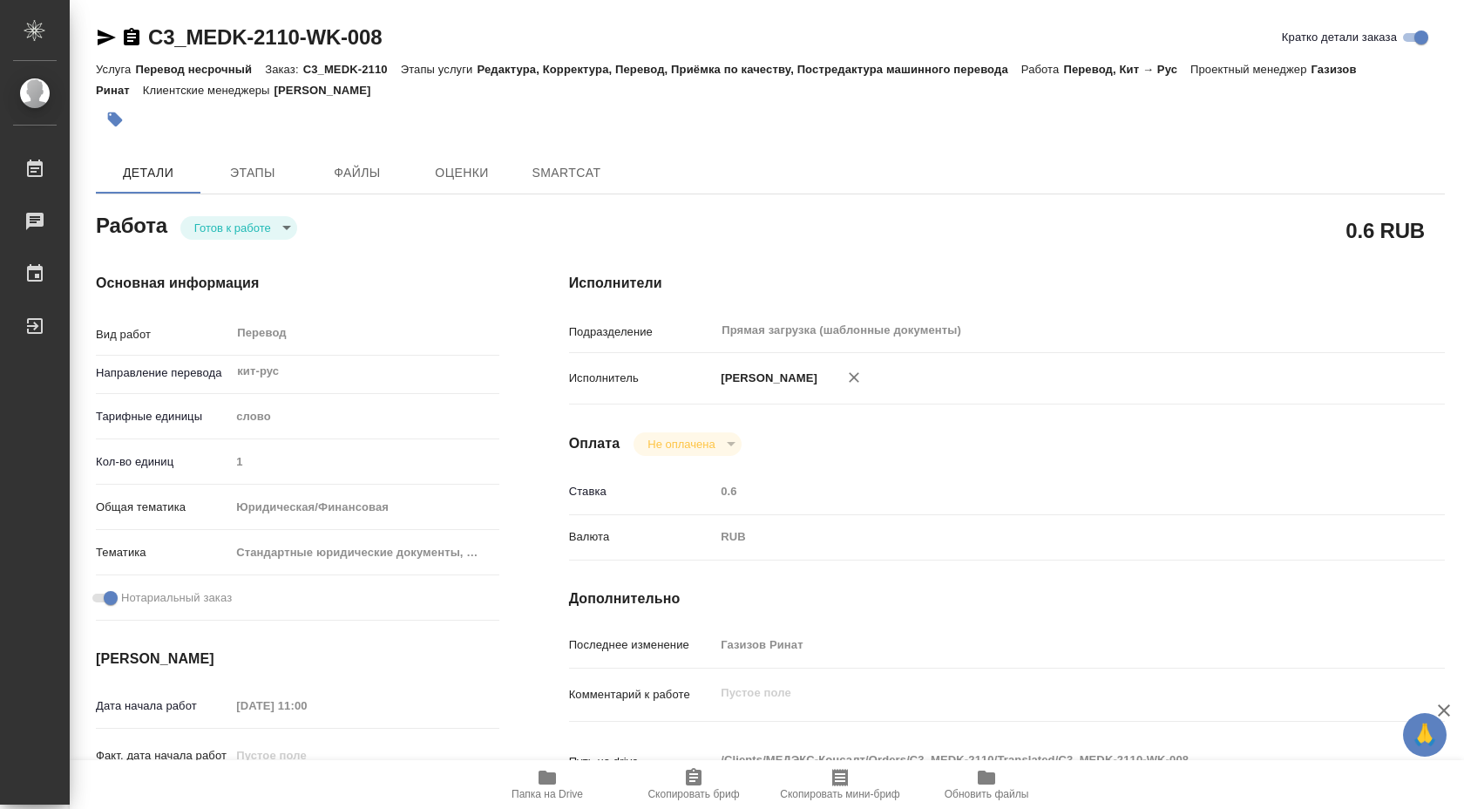
type textarea "x"
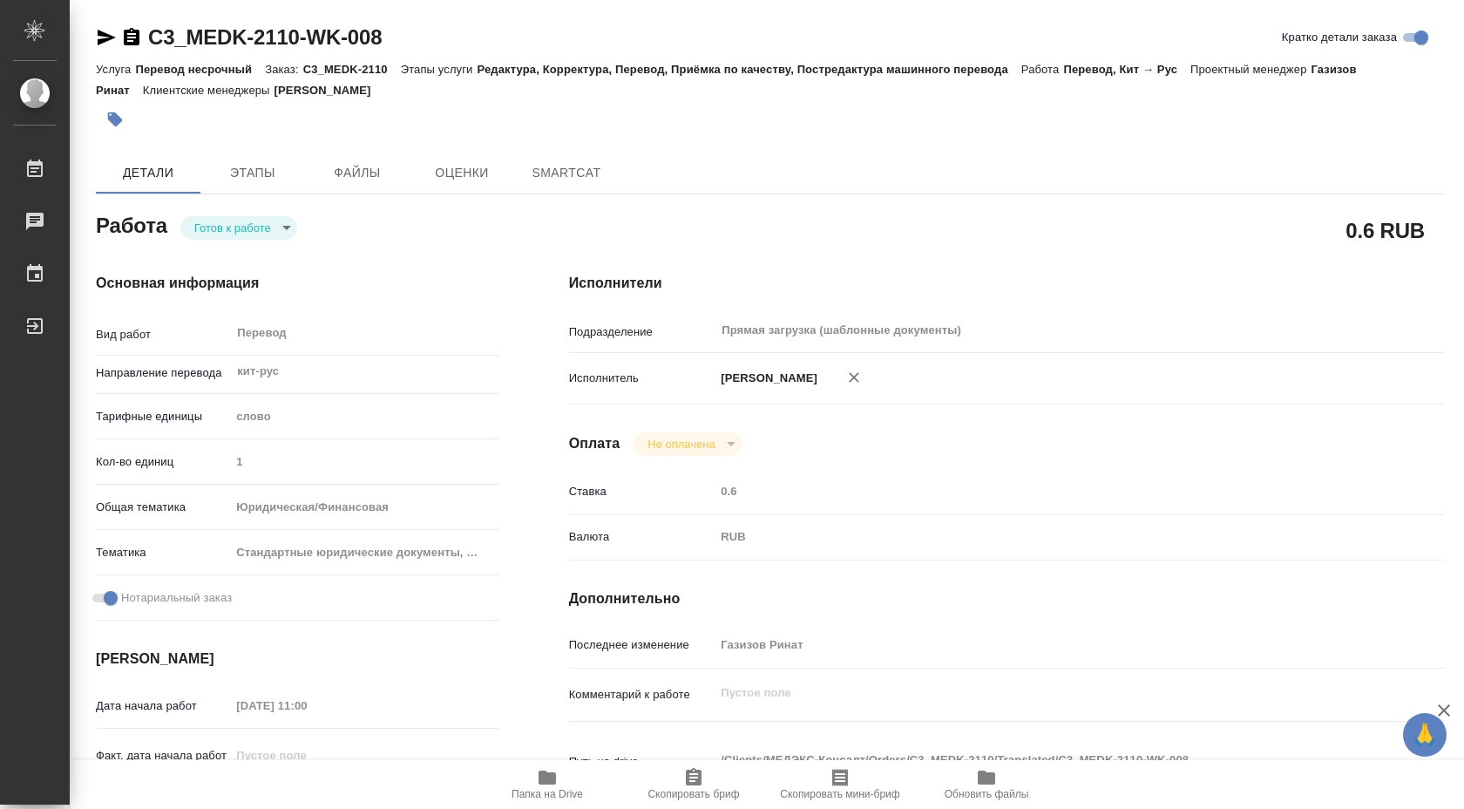
type textarea "x"
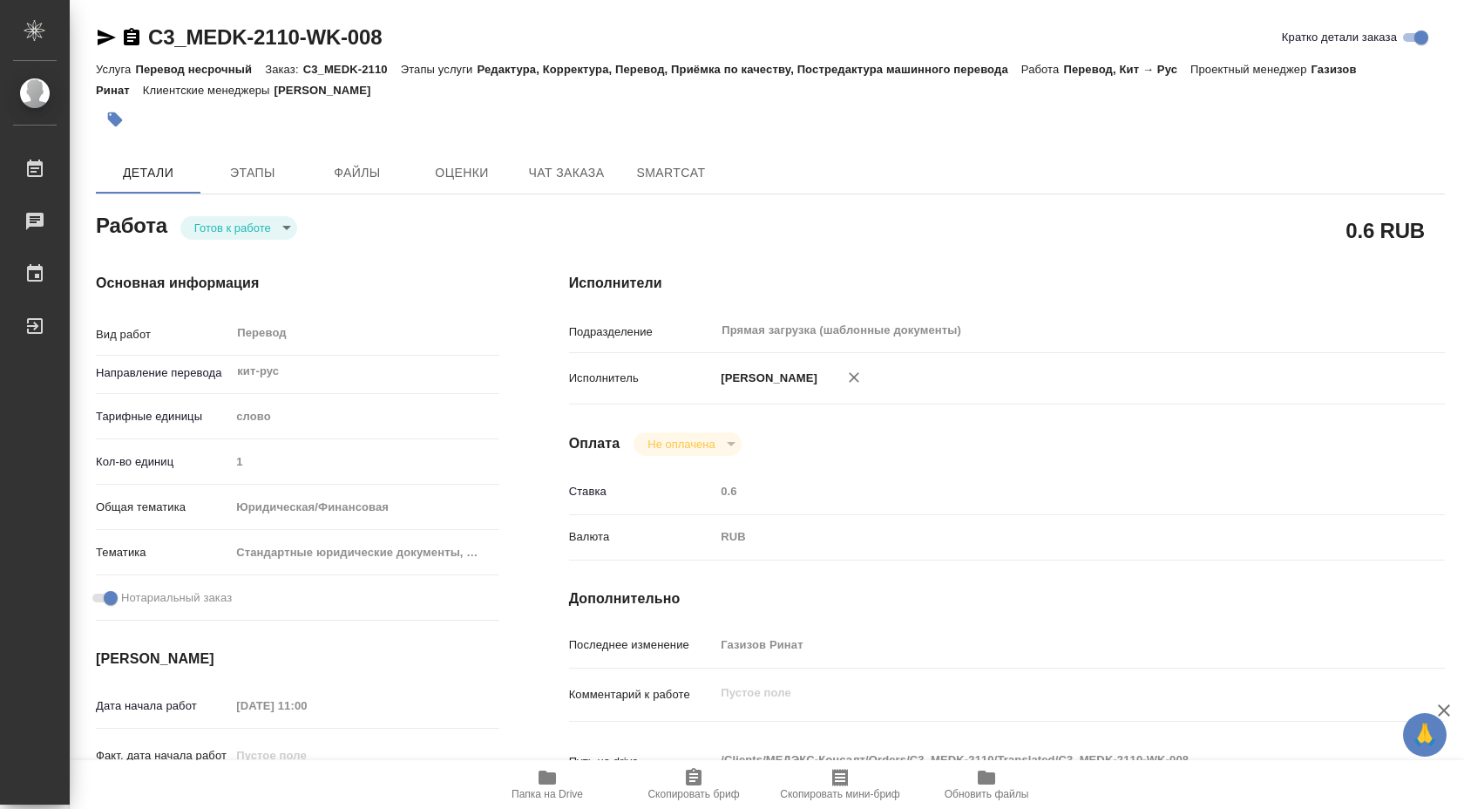
type textarea "x"
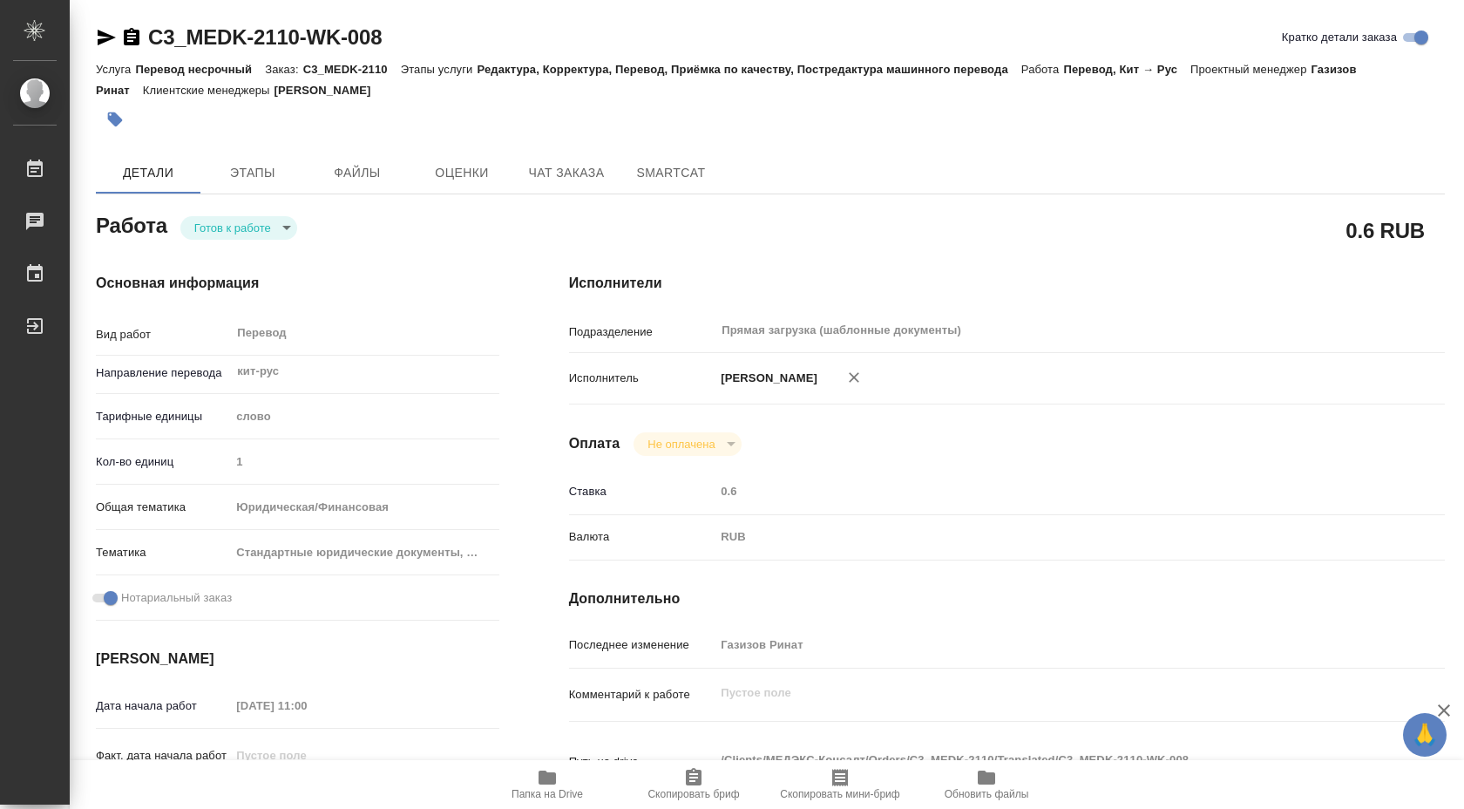
type textarea "x"
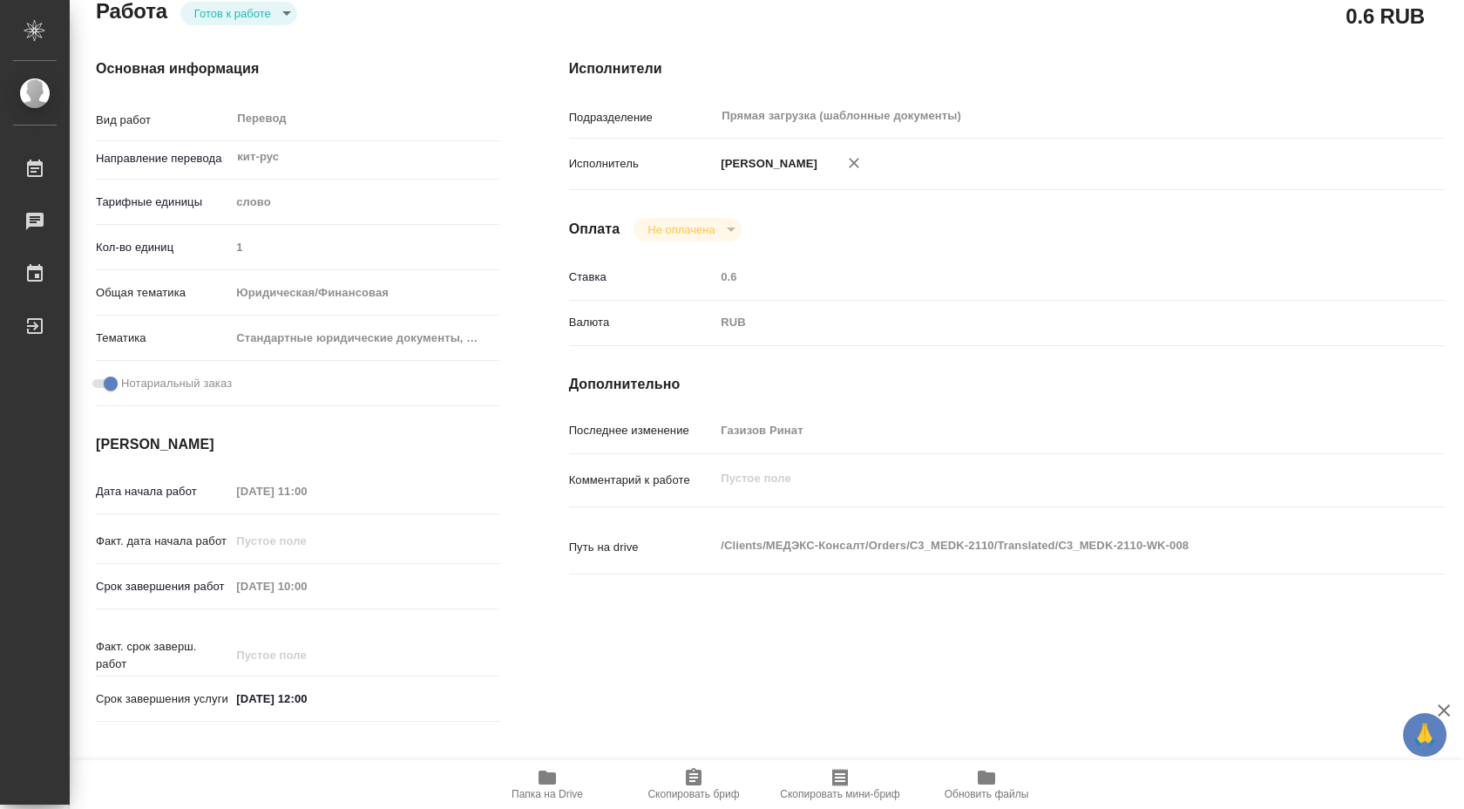
scroll to position [252, 0]
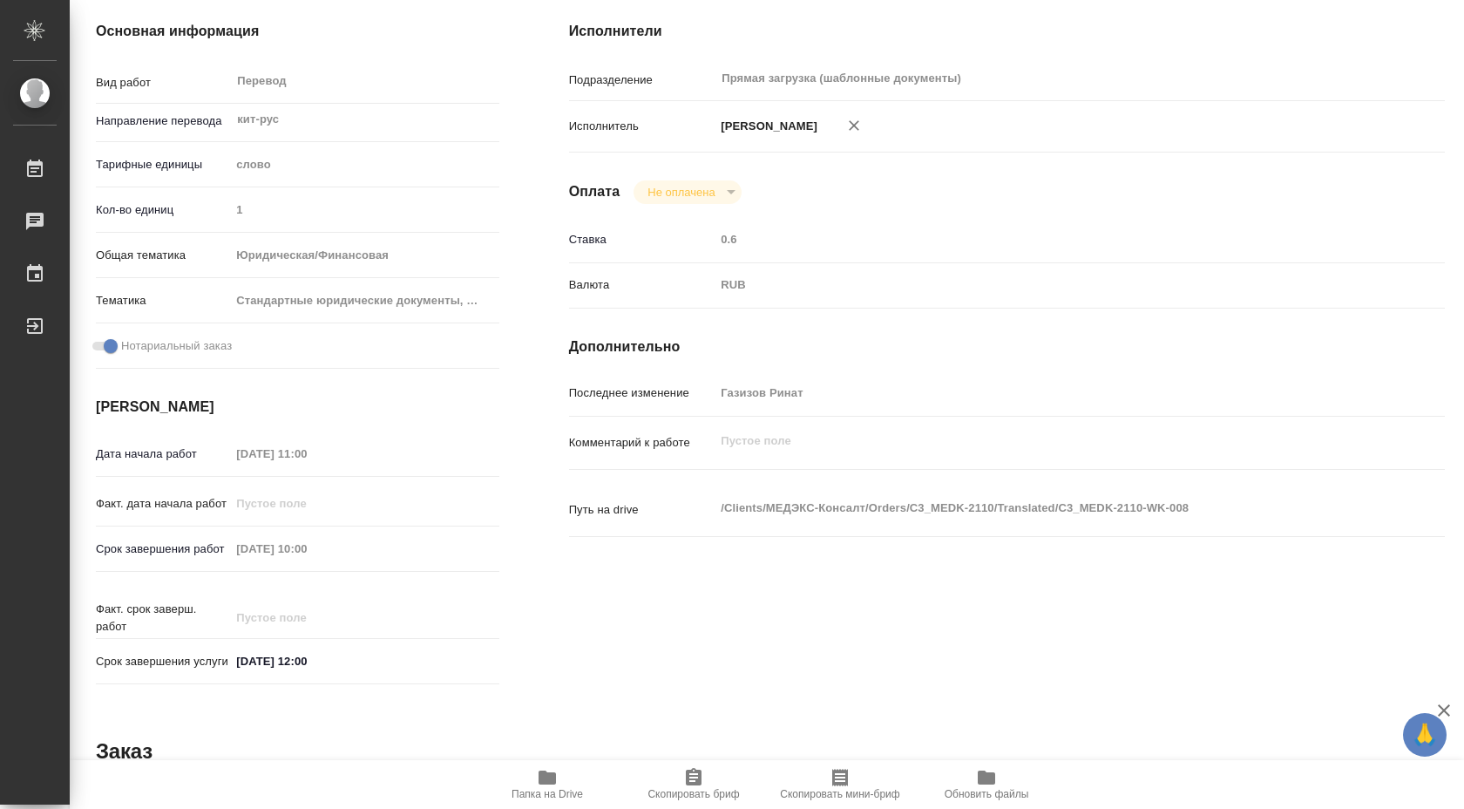
click at [549, 788] on span "Папка на Drive" at bounding box center [547, 794] width 71 height 12
